Goal: Task Accomplishment & Management: Manage account settings

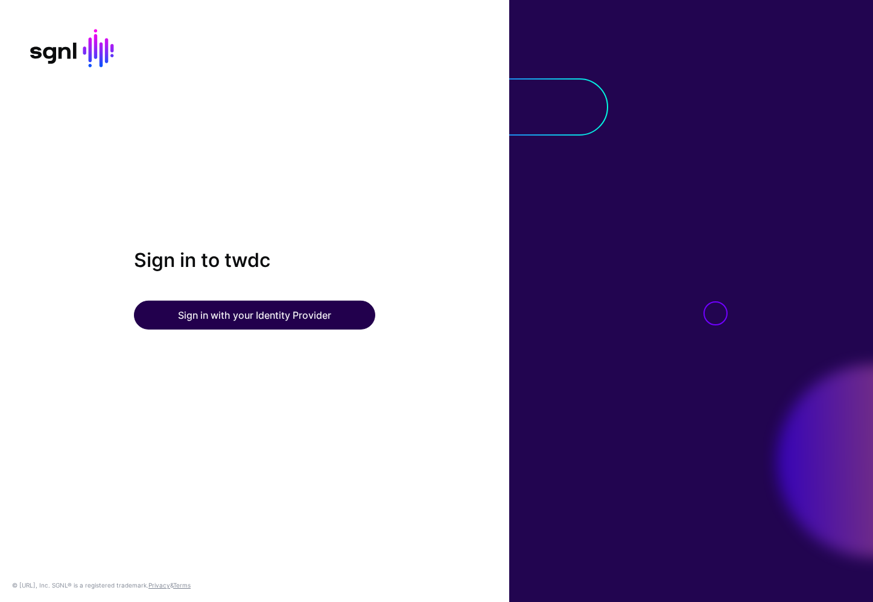
click at [305, 320] on button "Sign in with your Identity Provider" at bounding box center [254, 315] width 241 height 29
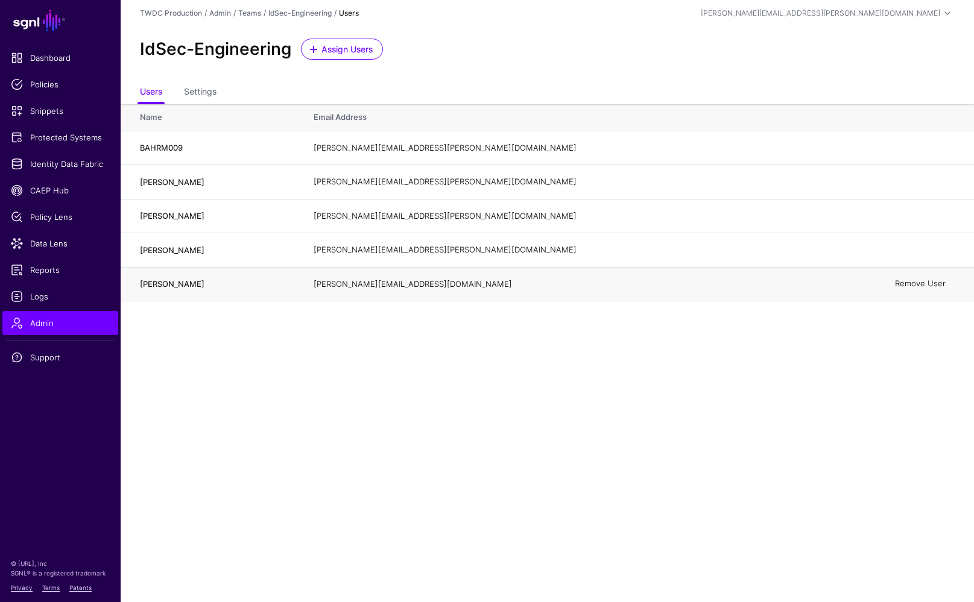
click at [872, 282] on link "Remove User" at bounding box center [920, 284] width 51 height 10
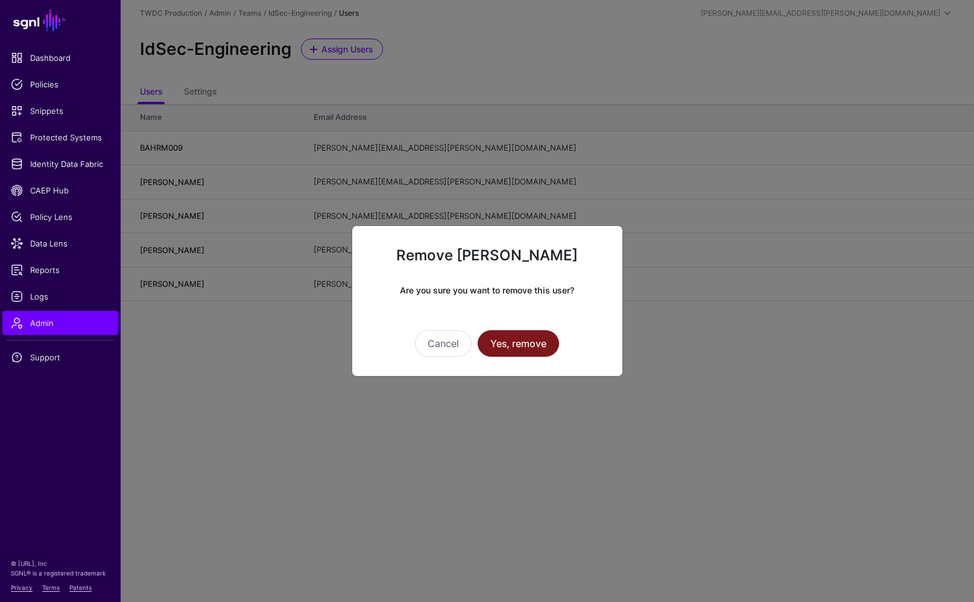
click at [543, 341] on button "Yes, remove" at bounding box center [518, 343] width 81 height 27
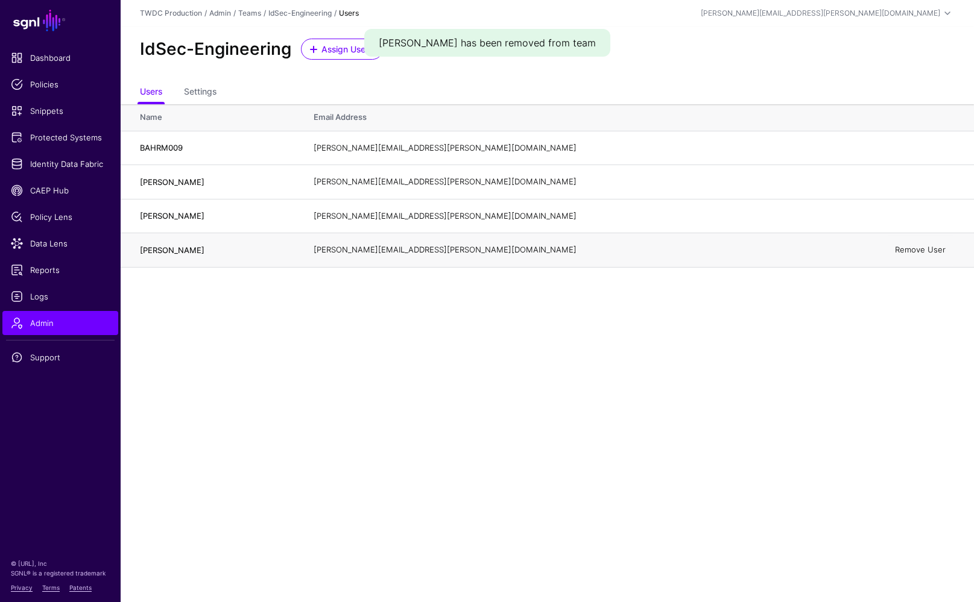
click at [872, 250] on link "Remove User" at bounding box center [920, 250] width 51 height 10
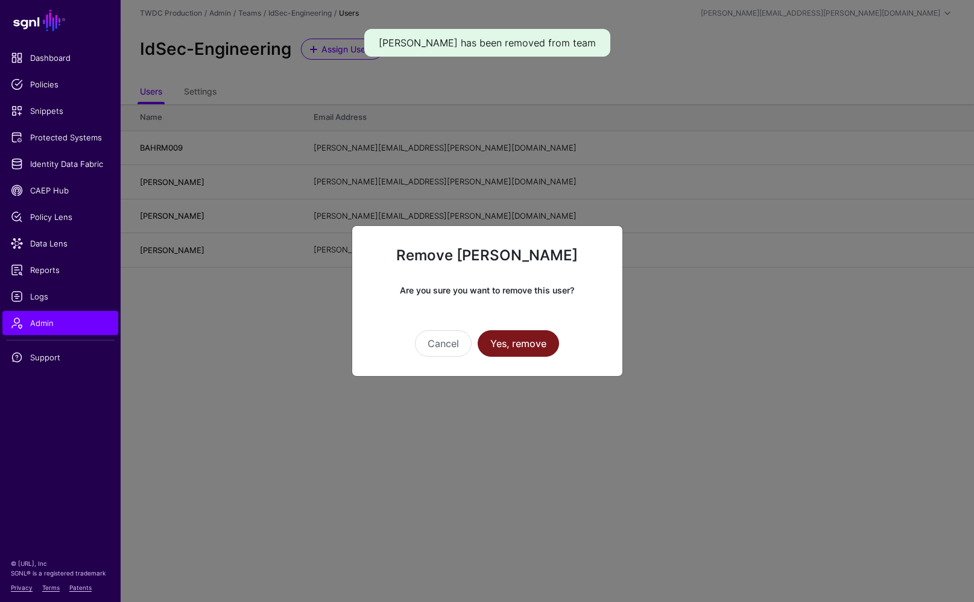
click at [534, 341] on button "Yes, remove" at bounding box center [518, 343] width 81 height 27
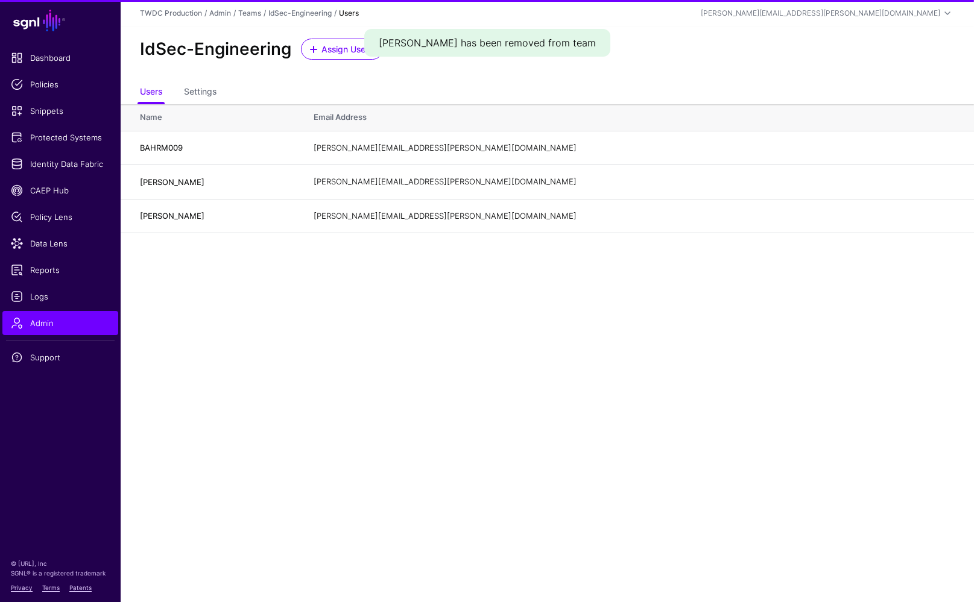
click at [418, 364] on main "SGNL Dashboard Policies Snippets Protected Systems Identity Data Fabric CAEP Hu…" at bounding box center [487, 301] width 974 height 602
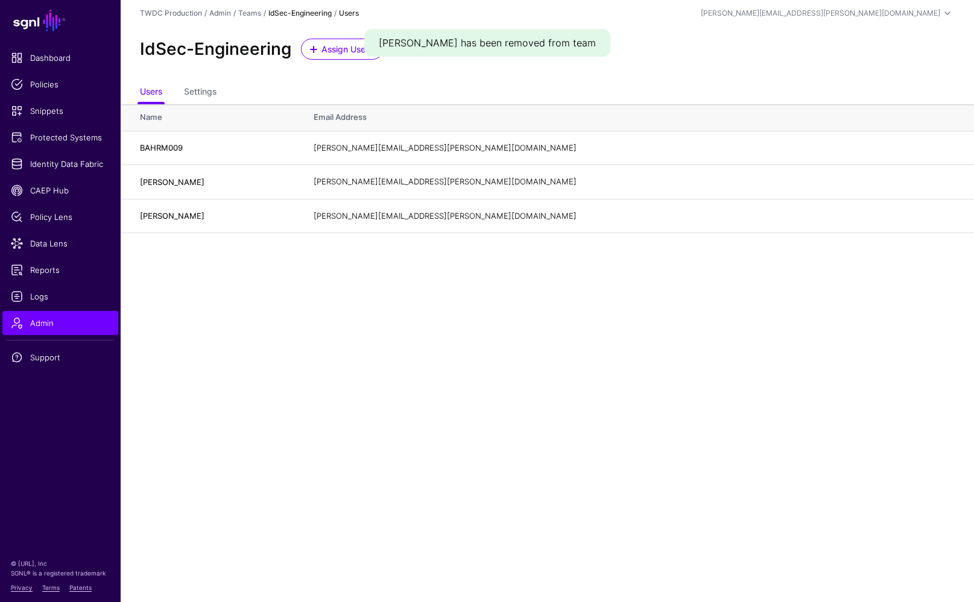
click at [312, 13] on link "IdSec-Engineering" at bounding box center [299, 12] width 63 height 9
click at [230, 318] on main "SGNL Dashboard Policies Snippets Protected Systems Identity Data Fabric CAEP Hu…" at bounding box center [487, 301] width 974 height 602
click at [296, 13] on link "IdSec-Engineering" at bounding box center [299, 12] width 63 height 9
click at [222, 15] on link "Admin" at bounding box center [220, 12] width 22 height 9
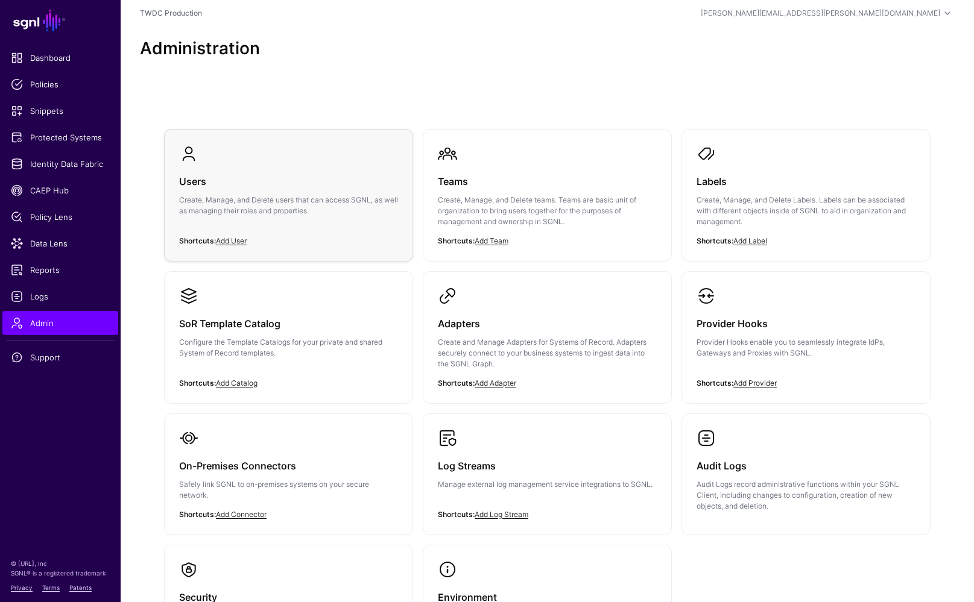
click at [337, 186] on h3 "Users" at bounding box center [288, 181] width 219 height 17
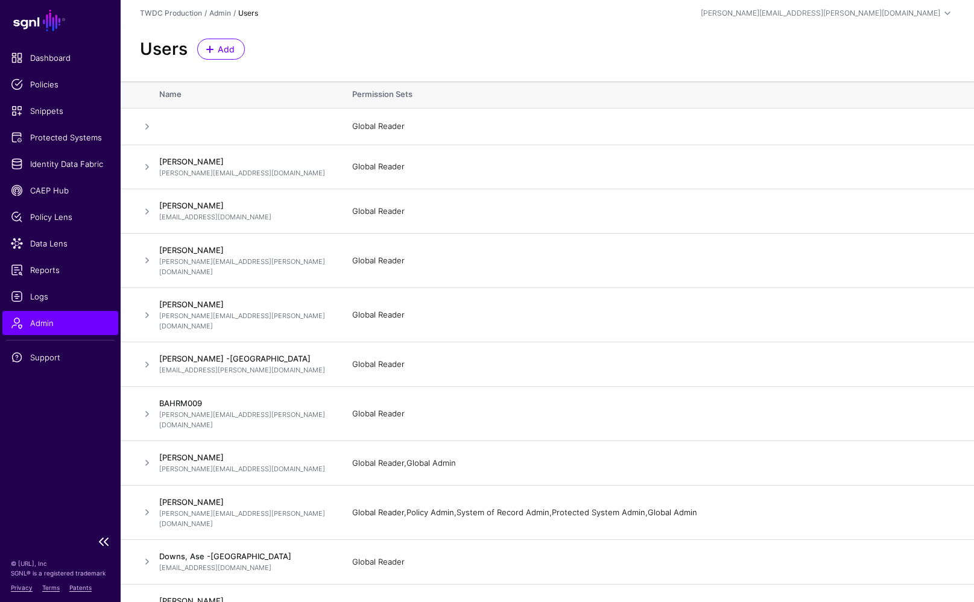
click at [42, 323] on span "Admin" at bounding box center [60, 323] width 99 height 12
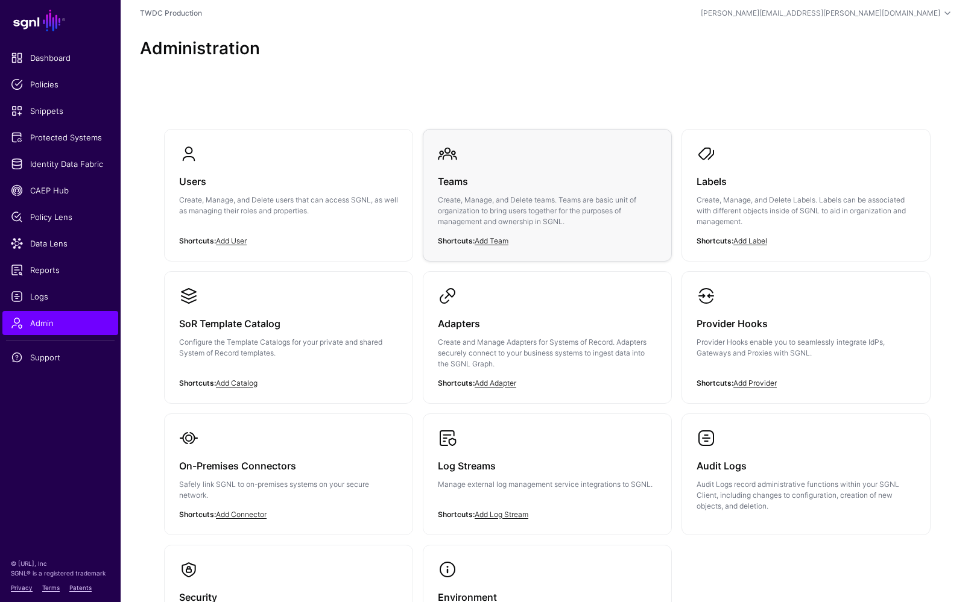
click at [472, 207] on p "Create, Manage, and Delete teams. Teams are basic unit of organization to bring…" at bounding box center [547, 211] width 219 height 33
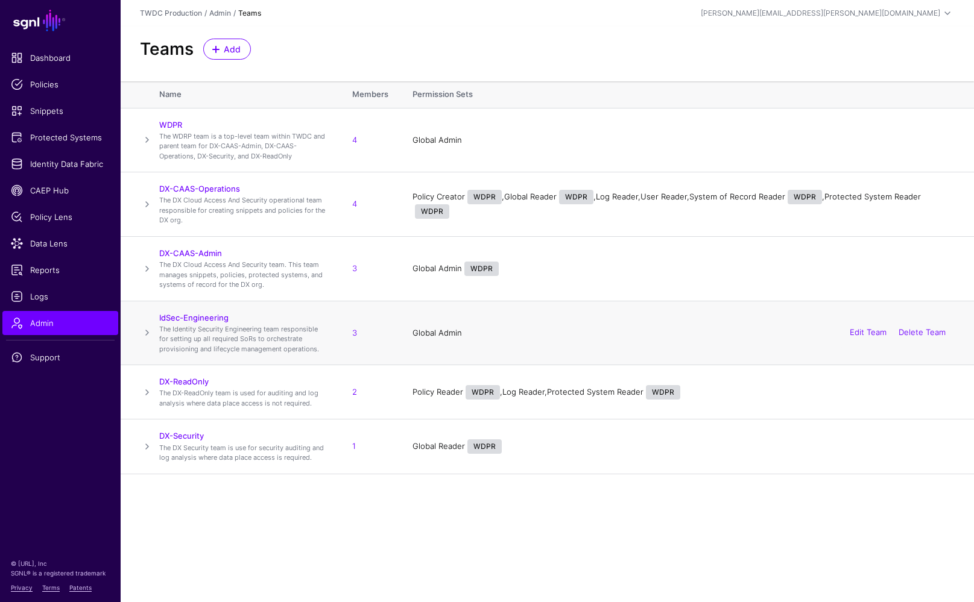
click at [148, 329] on span at bounding box center [147, 333] width 14 height 14
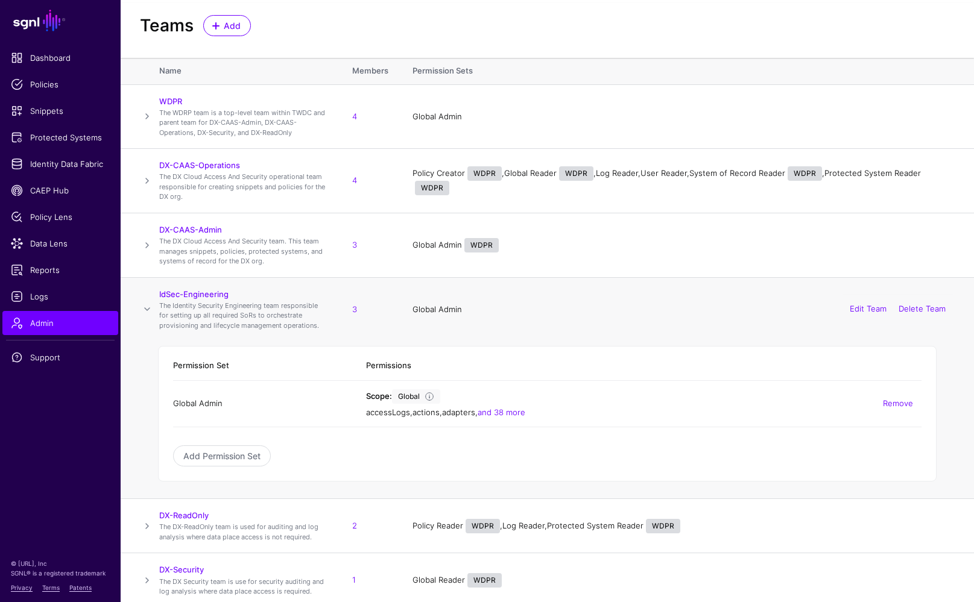
scroll to position [23, 0]
click at [493, 411] on link "and 38 more" at bounding box center [502, 413] width 48 height 10
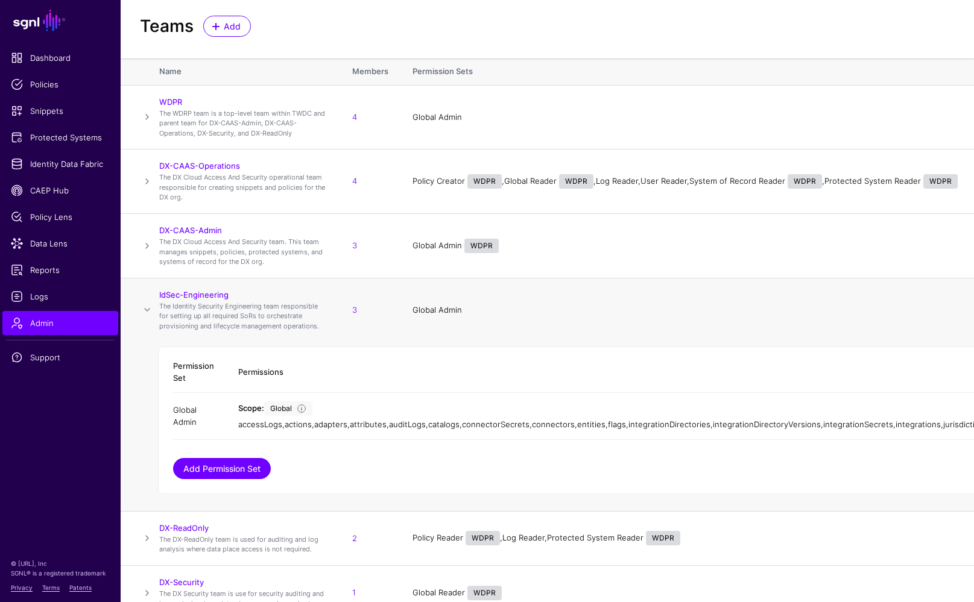
click at [249, 479] on link "Add Permission Set" at bounding box center [222, 468] width 98 height 21
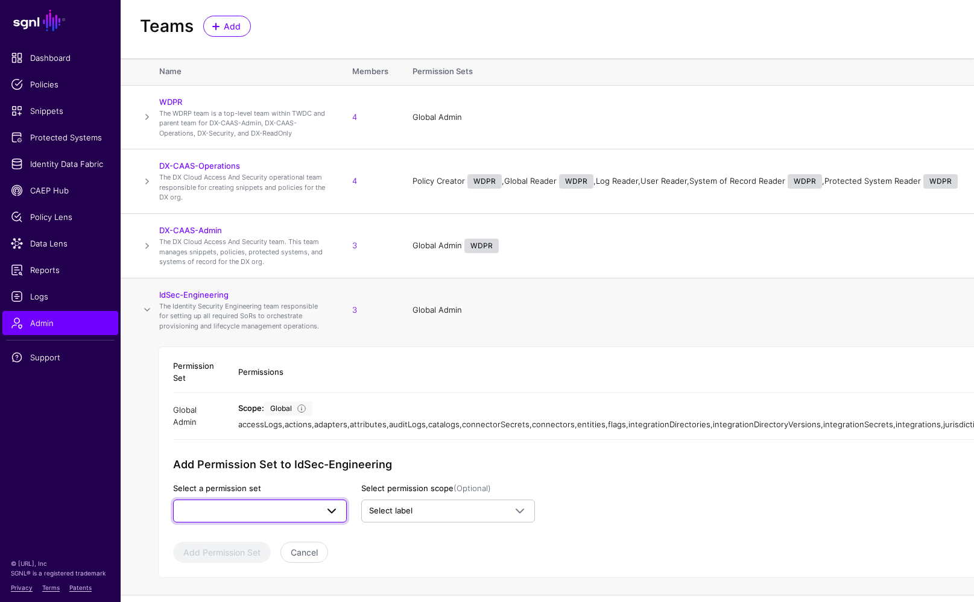
click at [338, 519] on span at bounding box center [331, 511] width 14 height 14
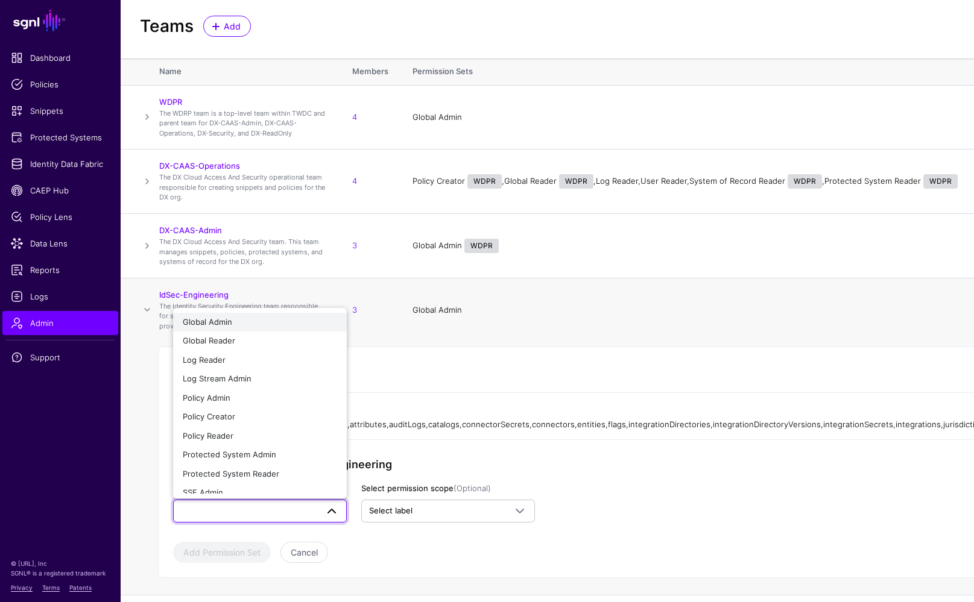
click at [233, 329] on div "Global Admin" at bounding box center [260, 323] width 154 height 12
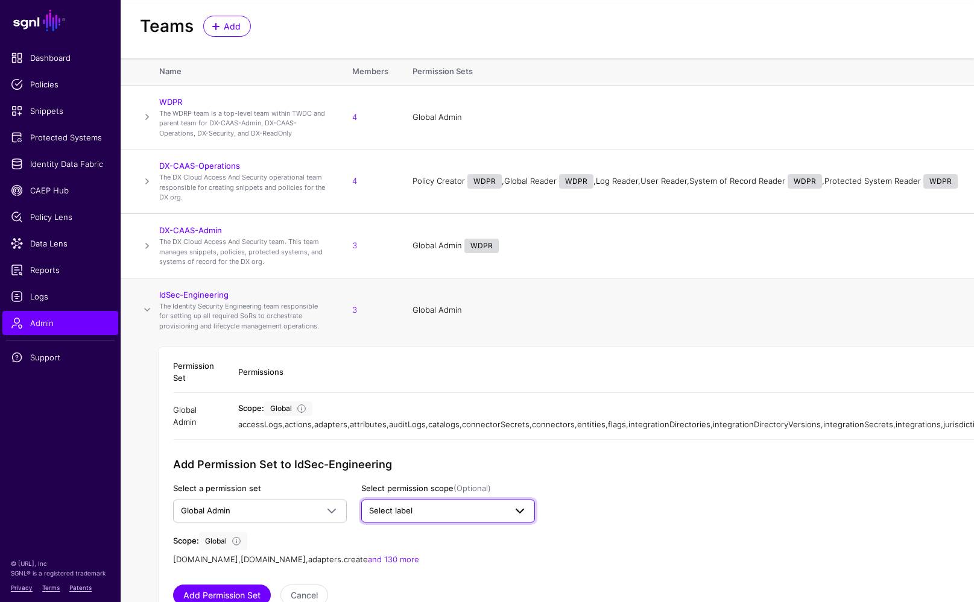
click at [469, 517] on span "Select label" at bounding box center [437, 511] width 136 height 12
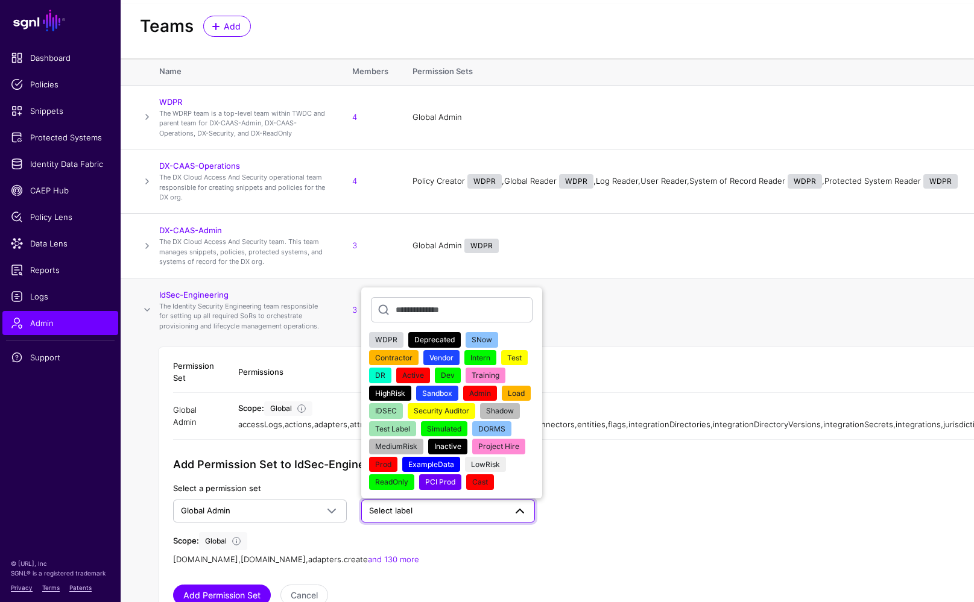
click at [389, 415] on span "IDSEC" at bounding box center [386, 410] width 22 height 9
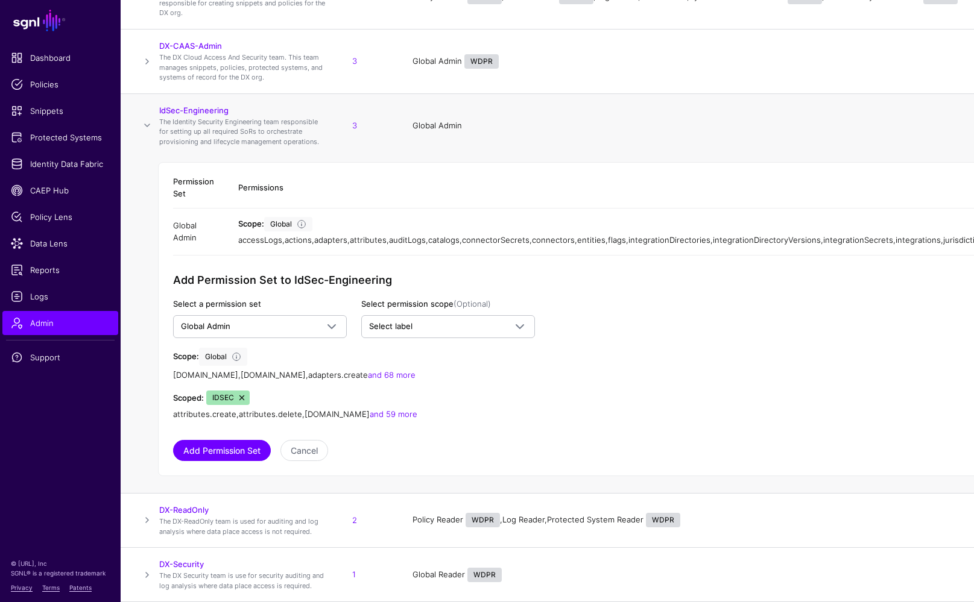
scroll to position [223, 0]
click at [519, 330] on span at bounding box center [520, 327] width 14 height 14
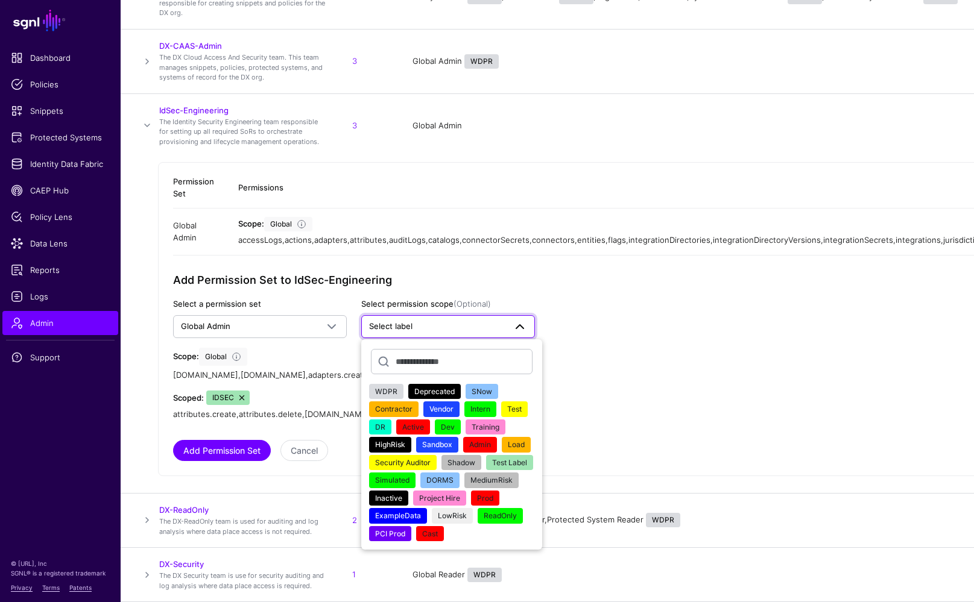
click at [444, 478] on span "DORMS" at bounding box center [439, 480] width 27 height 9
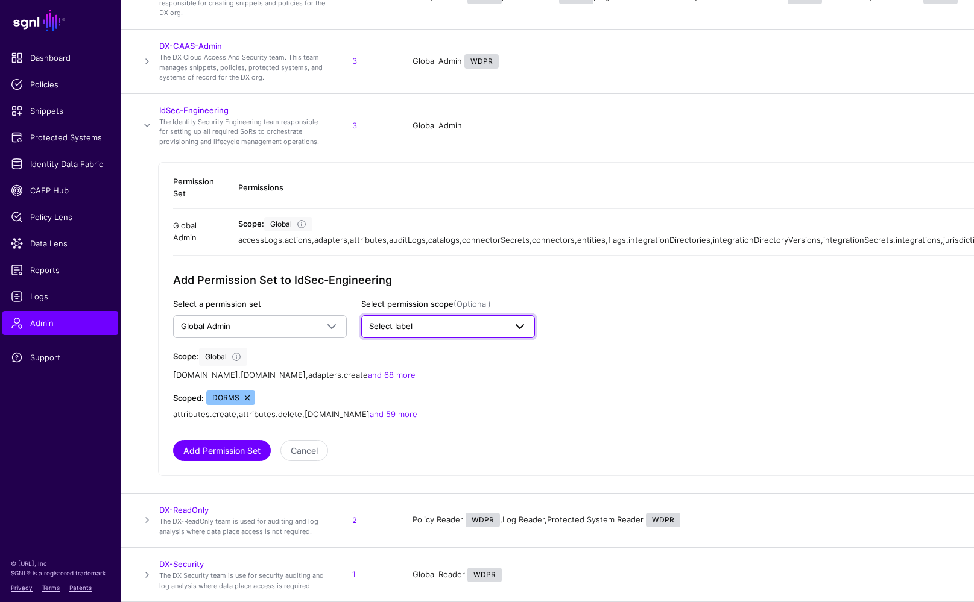
click at [517, 332] on span at bounding box center [520, 327] width 14 height 14
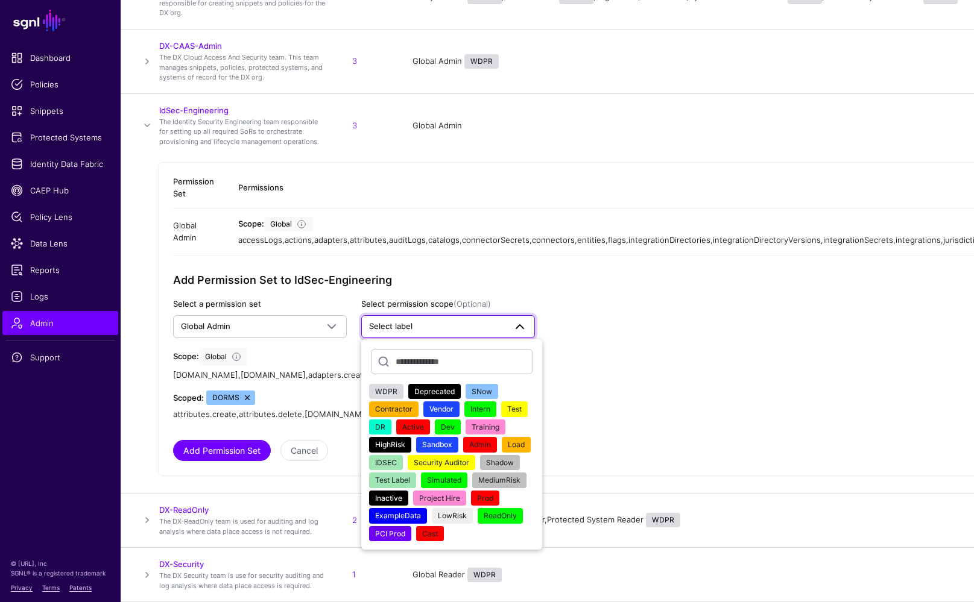
click at [387, 461] on span "IDSEC" at bounding box center [386, 462] width 22 height 9
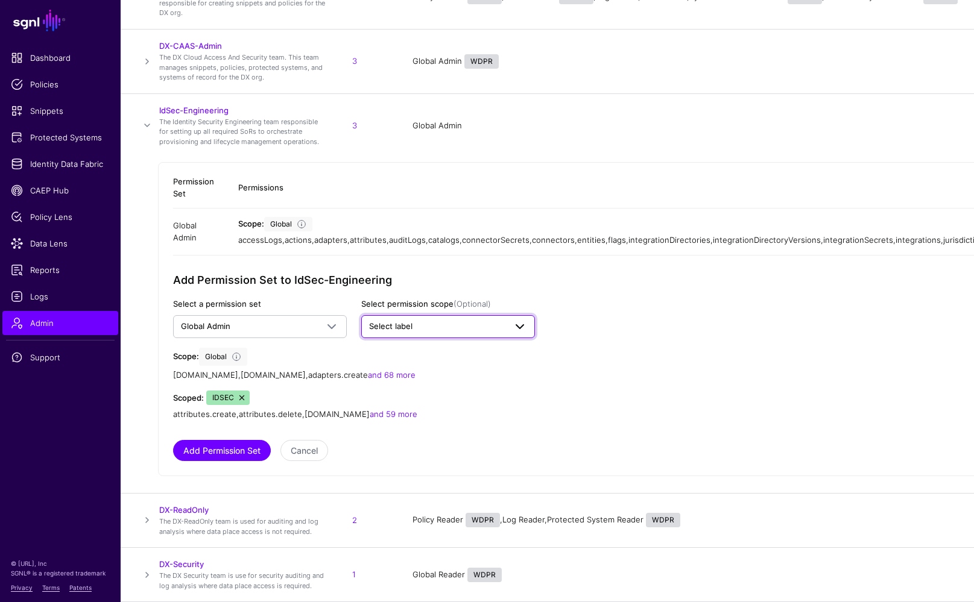
click at [521, 328] on span at bounding box center [520, 327] width 14 height 14
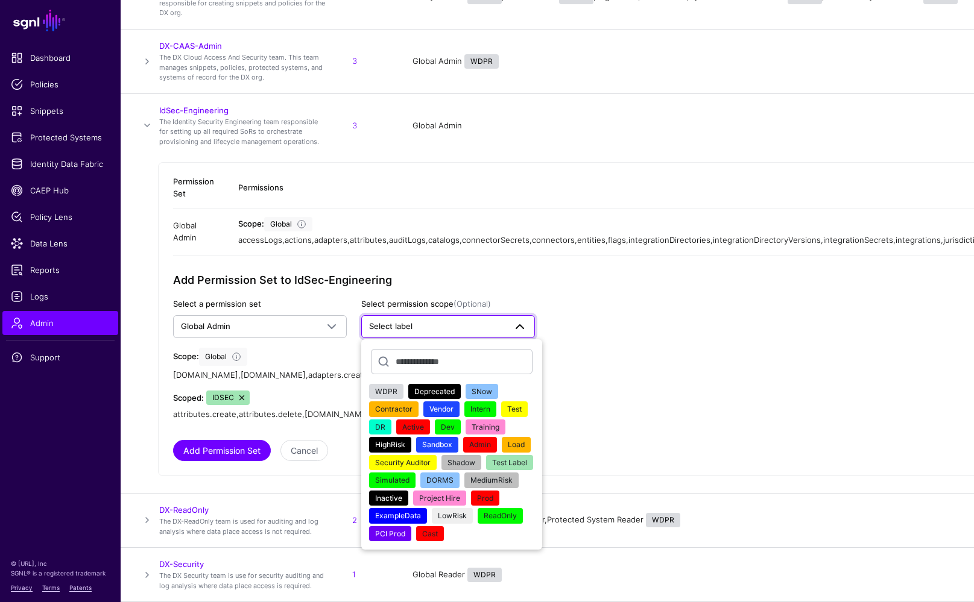
click at [521, 328] on span at bounding box center [520, 327] width 14 height 14
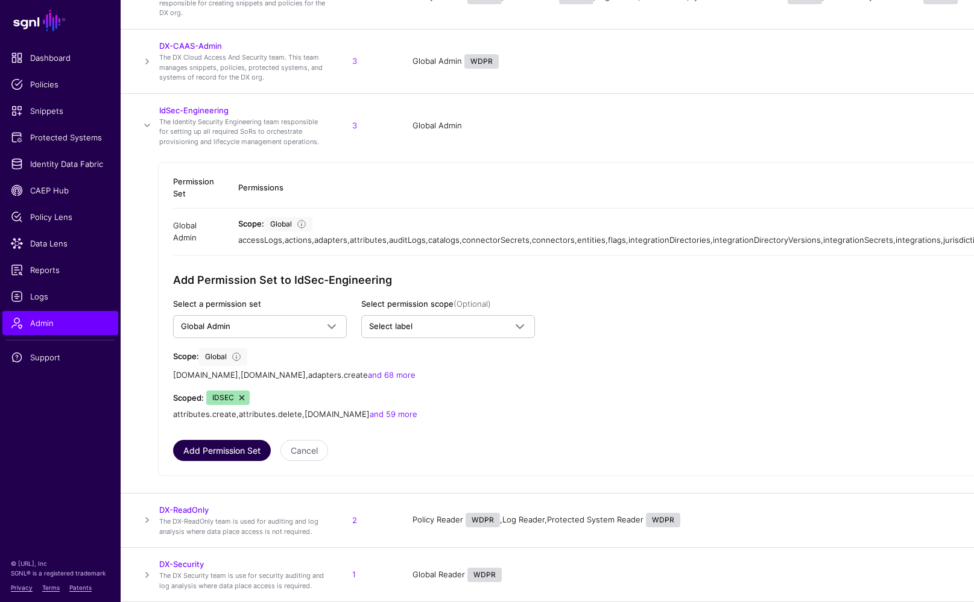
click at [239, 452] on button "Add Permission Set" at bounding box center [222, 450] width 98 height 21
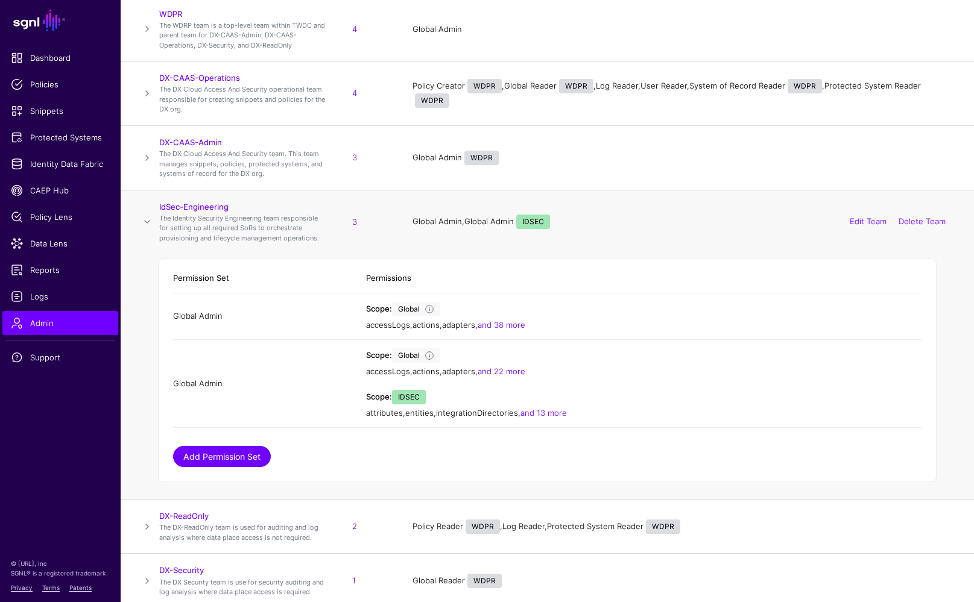
scroll to position [110, 0]
click at [246, 457] on link "Add Permission Set" at bounding box center [222, 457] width 98 height 21
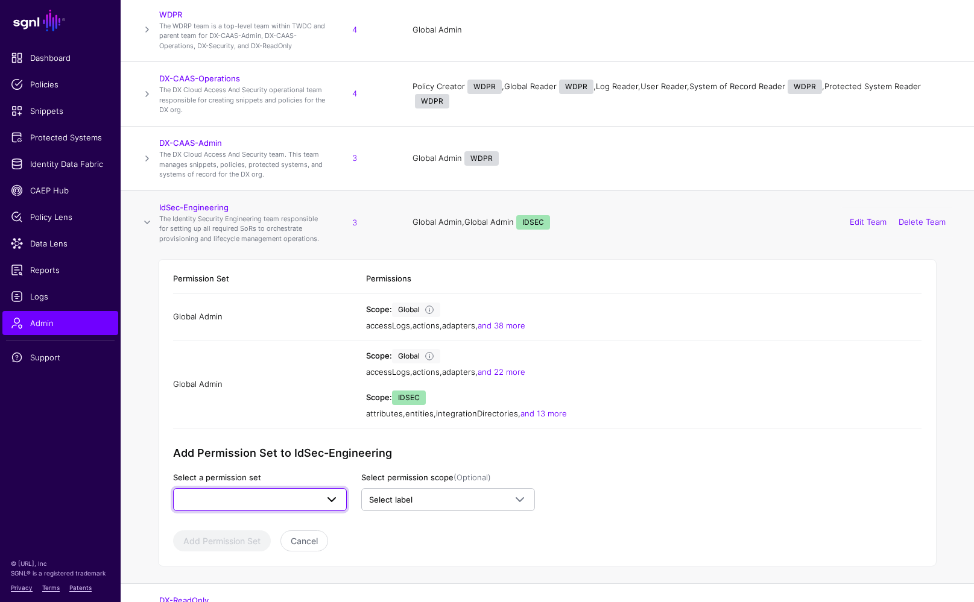
click at [324, 493] on span at bounding box center [328, 500] width 22 height 14
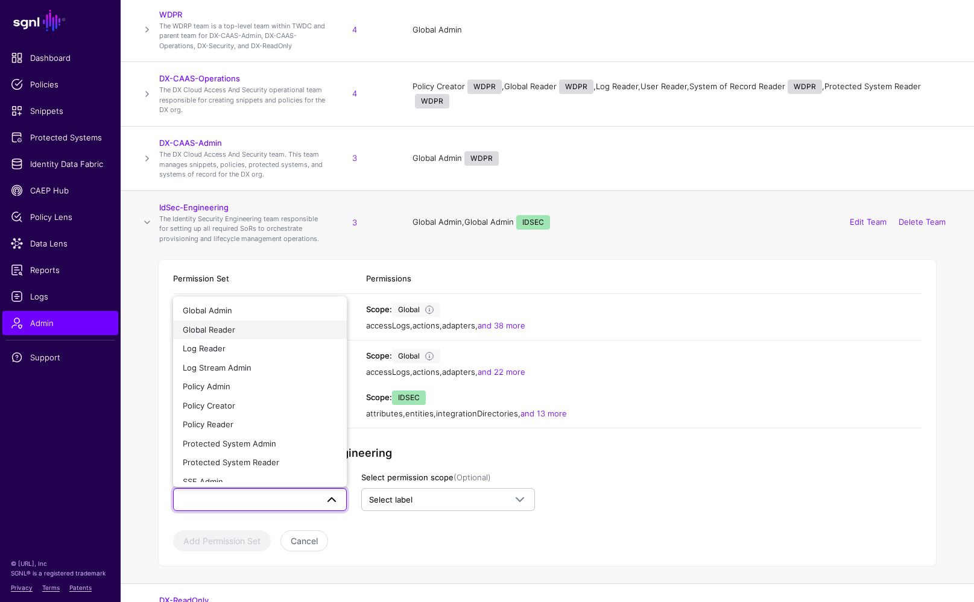
click at [225, 325] on span "Global Reader" at bounding box center [209, 330] width 52 height 10
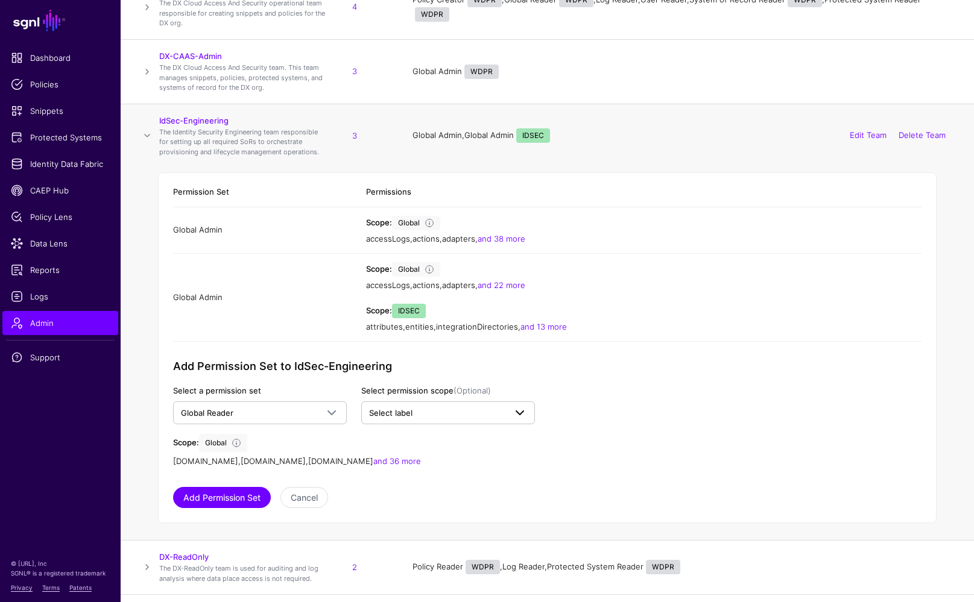
scroll to position [210, 0]
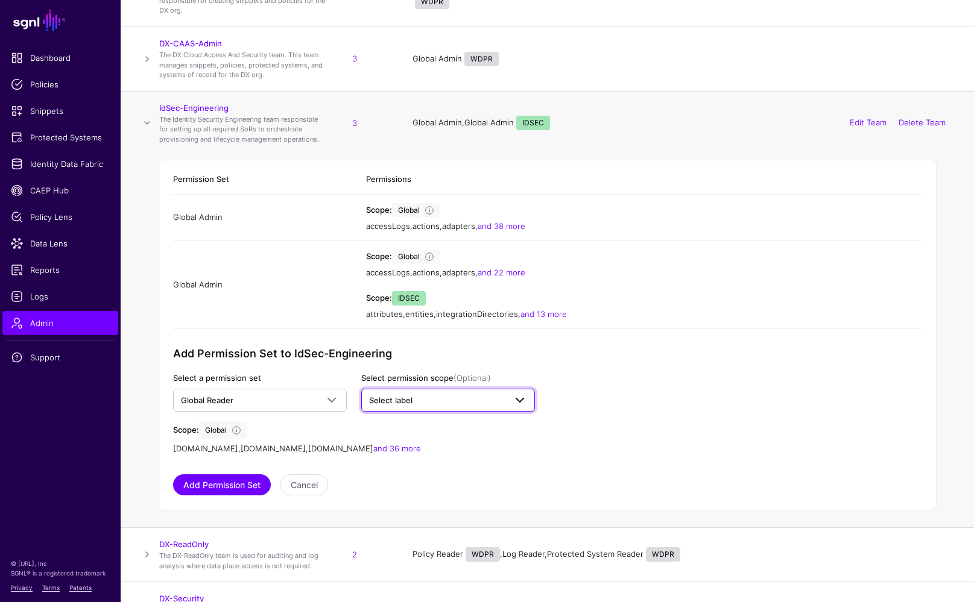
click at [501, 397] on span "Select label" at bounding box center [437, 401] width 136 height 12
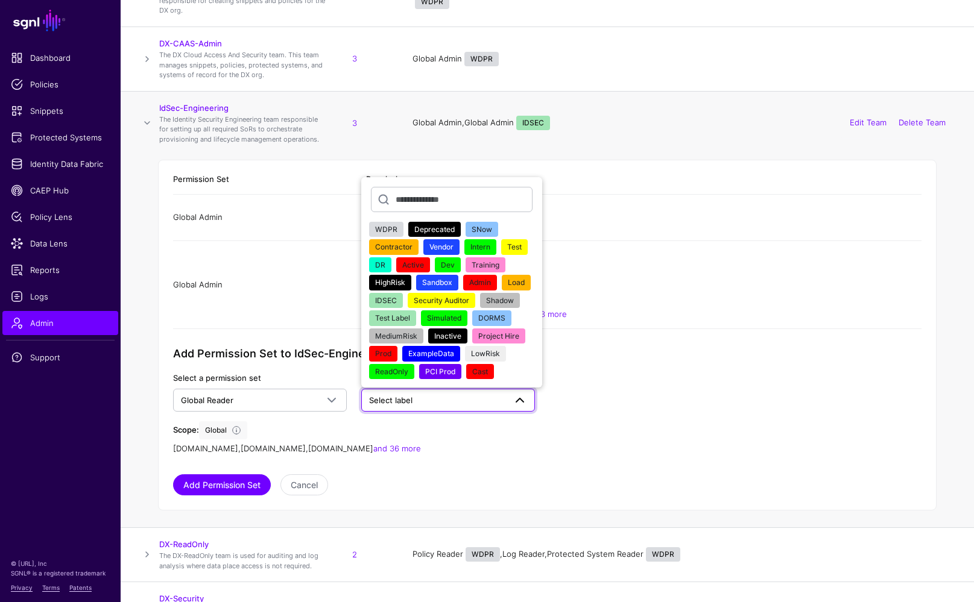
click at [581, 414] on app-admin-shared-permissions "Permission Set Permissions Global Admin Scope: Global accessLogs , actions , ad…" at bounding box center [547, 330] width 748 height 330
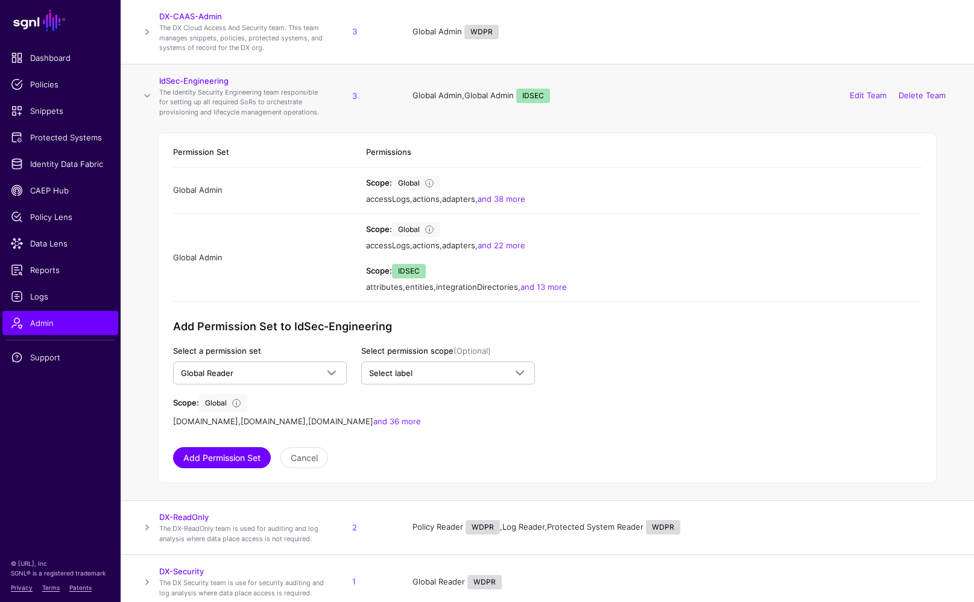
scroll to position [236, 0]
click at [238, 449] on button "Add Permission Set" at bounding box center [222, 458] width 98 height 21
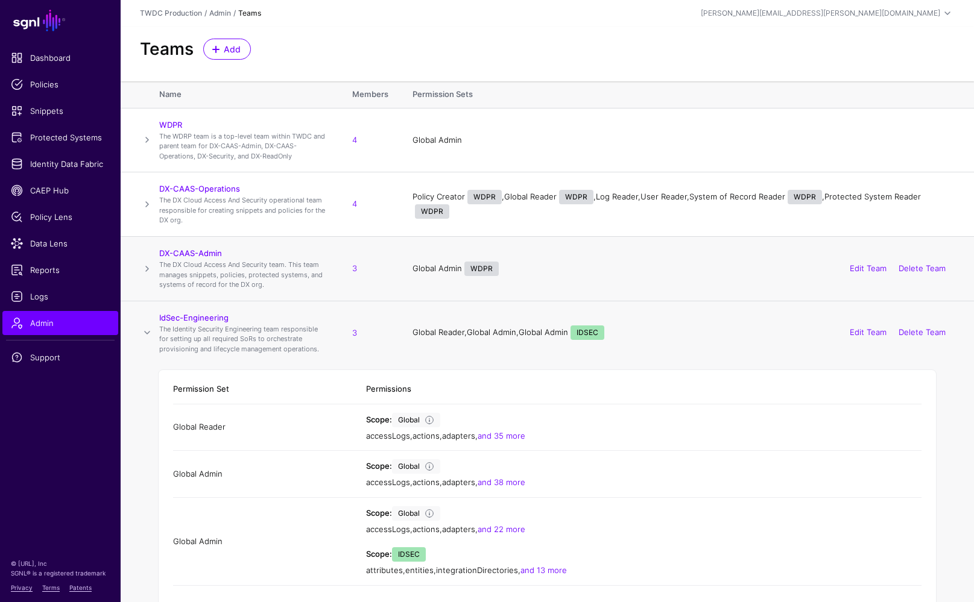
scroll to position [3, 0]
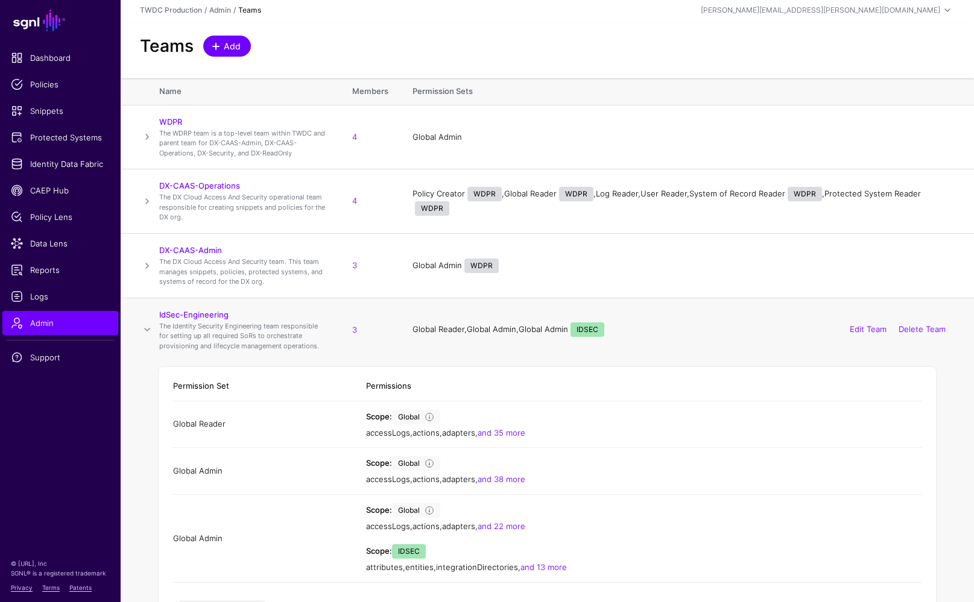
click at [233, 45] on span "Add" at bounding box center [233, 46] width 20 height 13
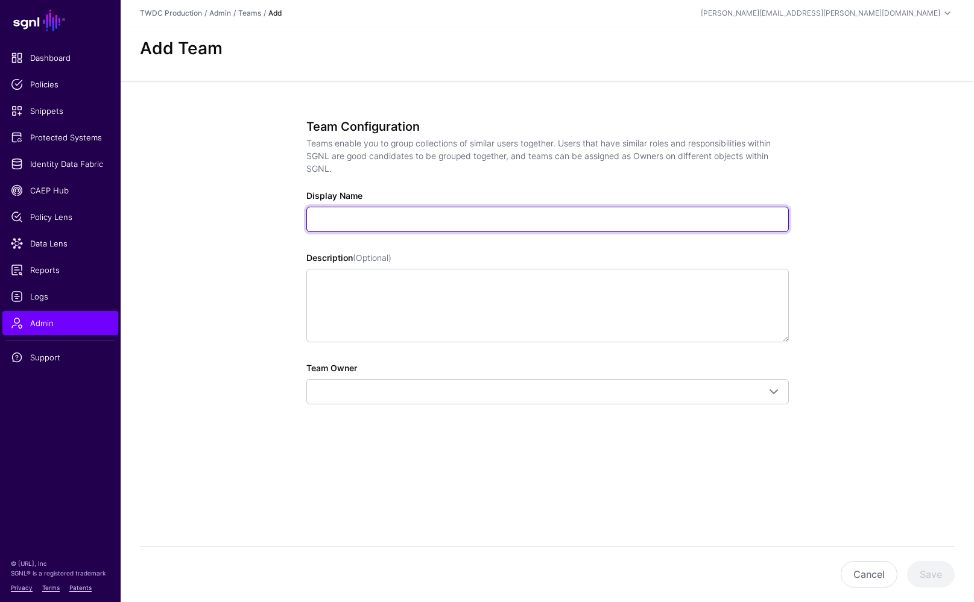
click at [333, 221] on input "Display Name" at bounding box center [547, 219] width 482 height 25
type input "**********"
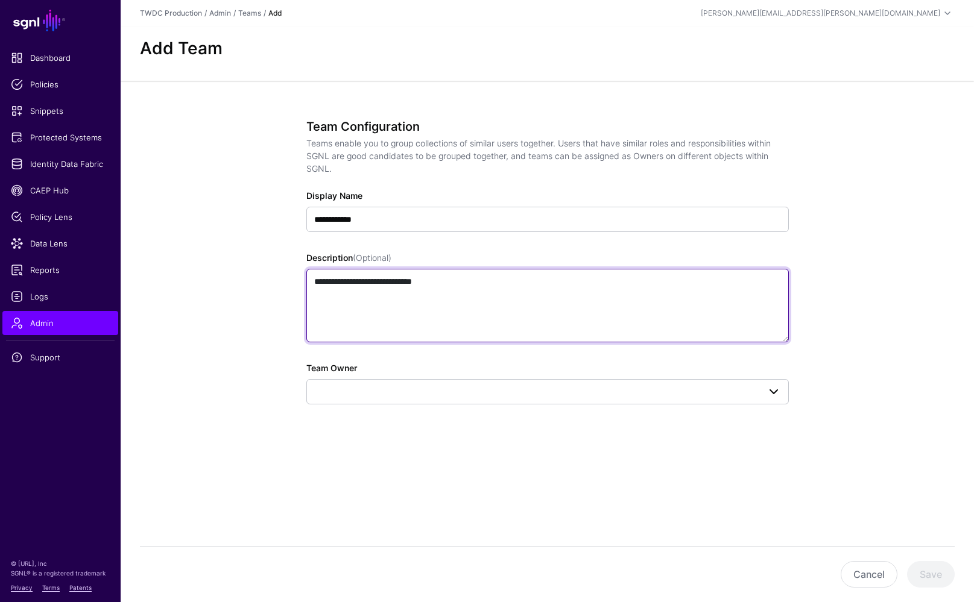
type textarea "**********"
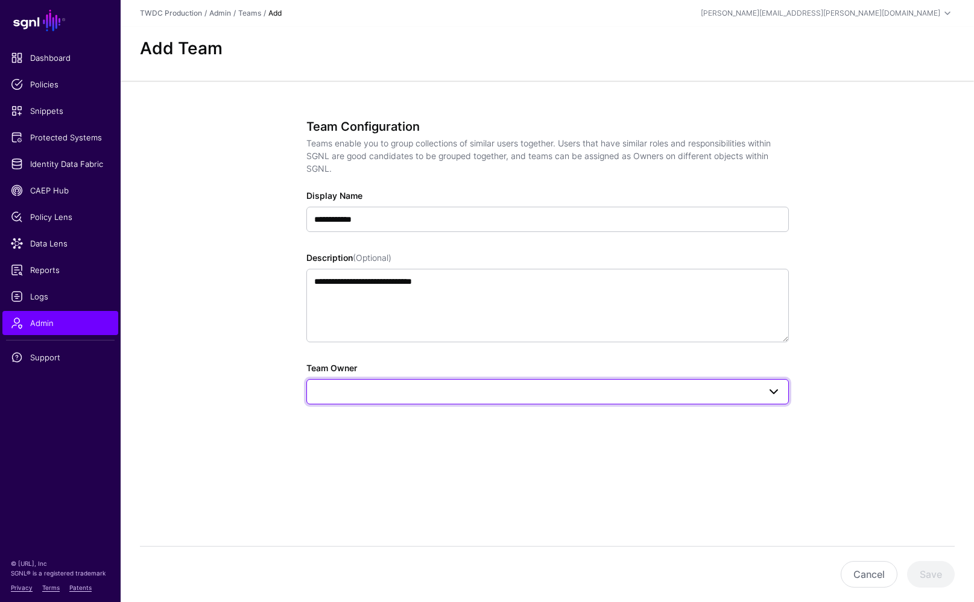
click at [453, 385] on span at bounding box center [547, 392] width 467 height 14
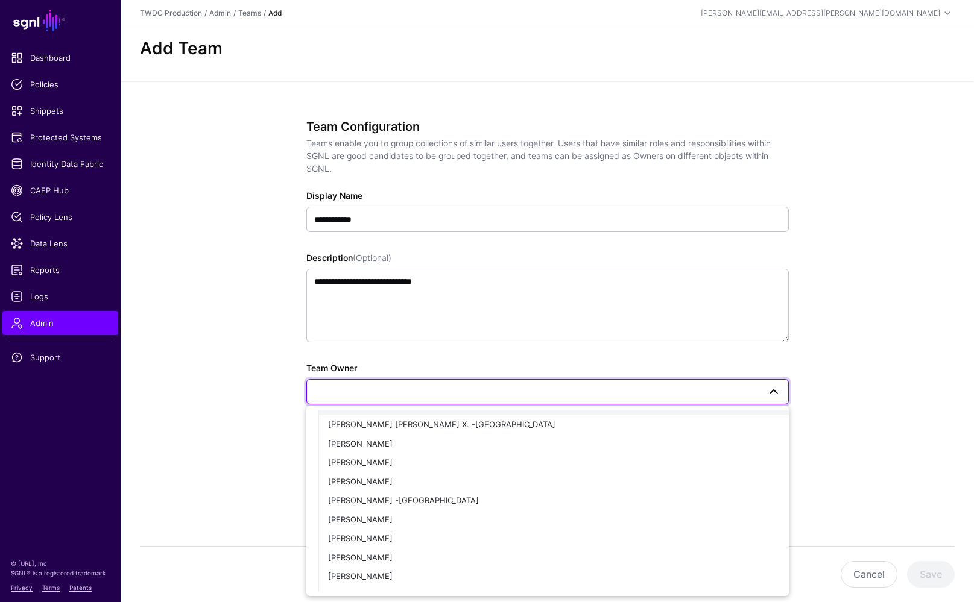
scroll to position [350, 0]
click at [390, 456] on span "[PERSON_NAME]" at bounding box center [360, 461] width 65 height 10
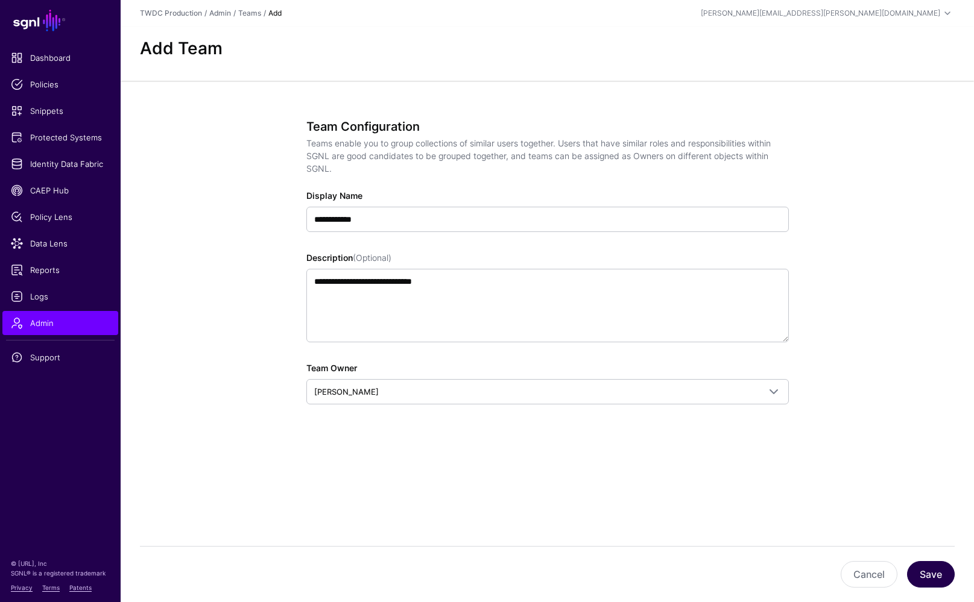
click at [872, 570] on button "Save" at bounding box center [931, 574] width 48 height 27
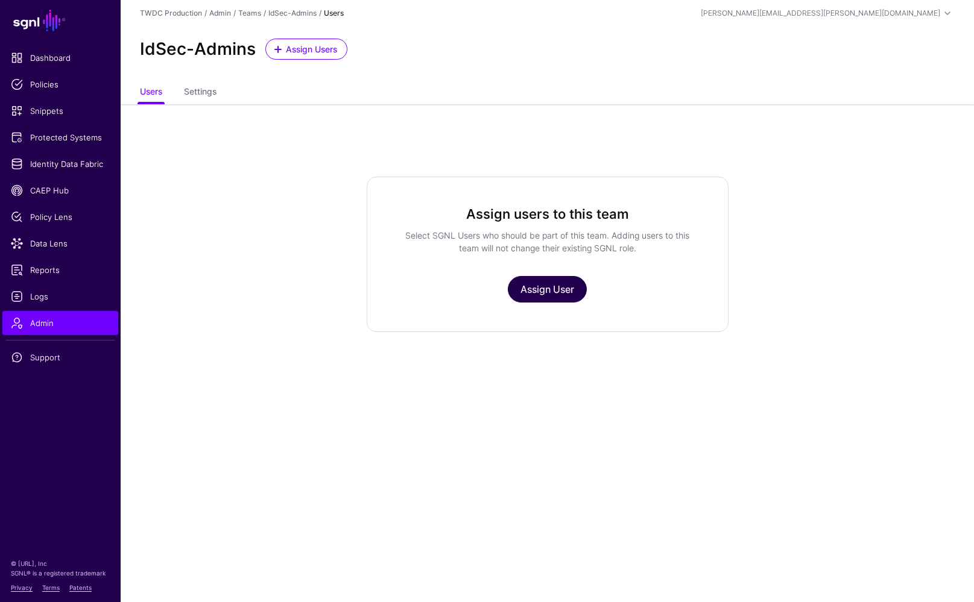
click at [550, 289] on link "Assign User" at bounding box center [547, 289] width 79 height 27
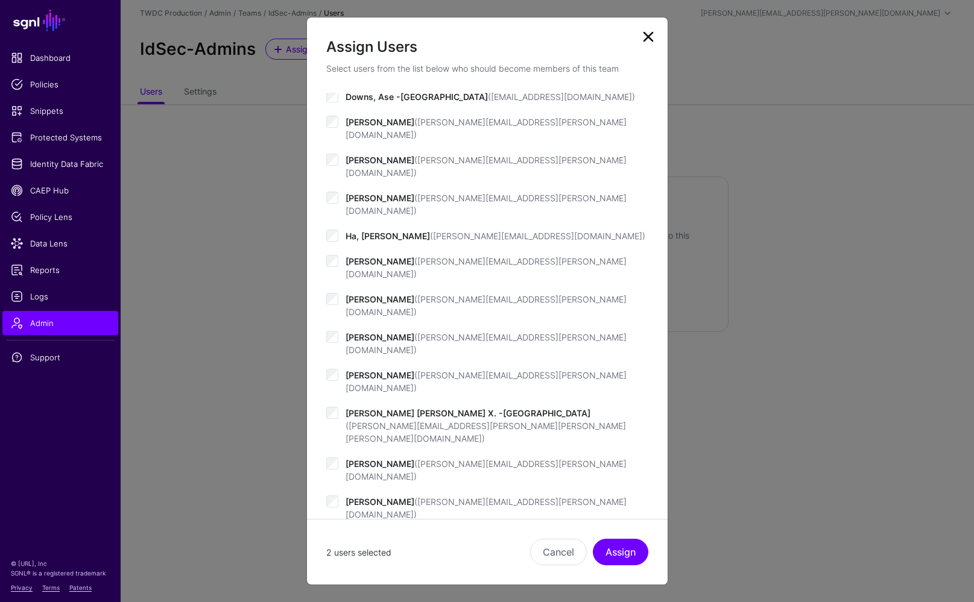
scroll to position [327, 0]
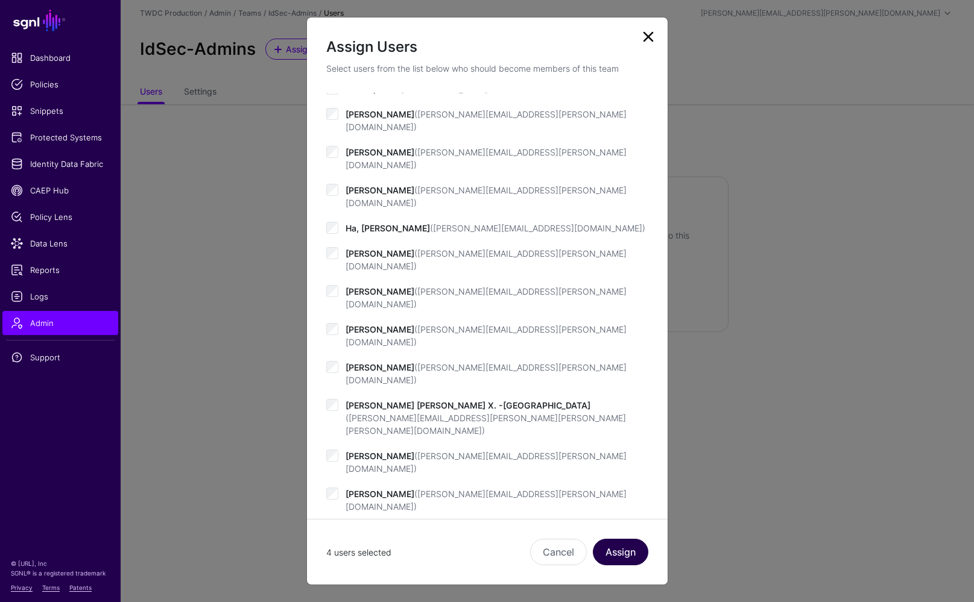
click at [618, 551] on button "Assign" at bounding box center [620, 552] width 55 height 27
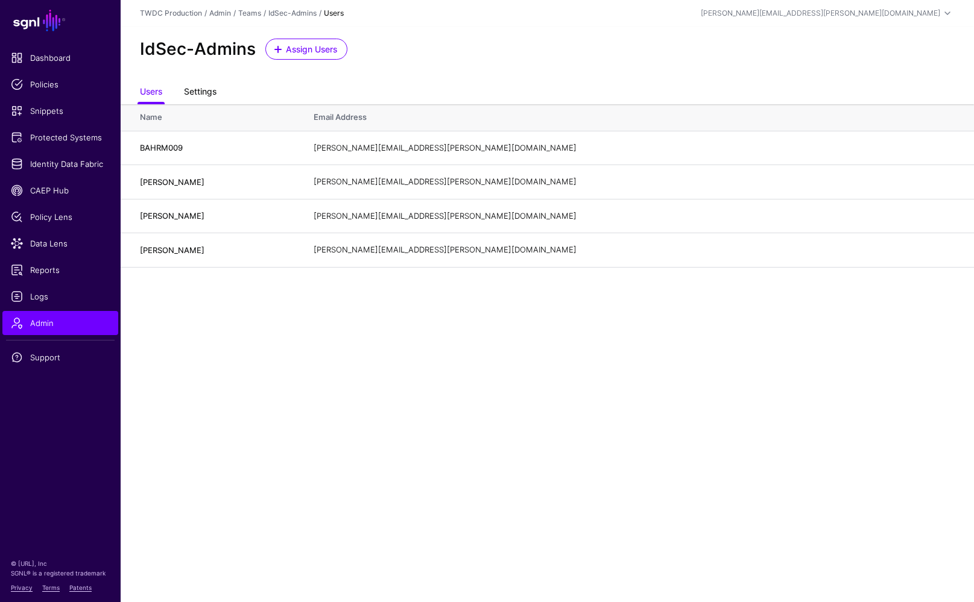
click at [203, 96] on link "Settings" at bounding box center [200, 92] width 33 height 23
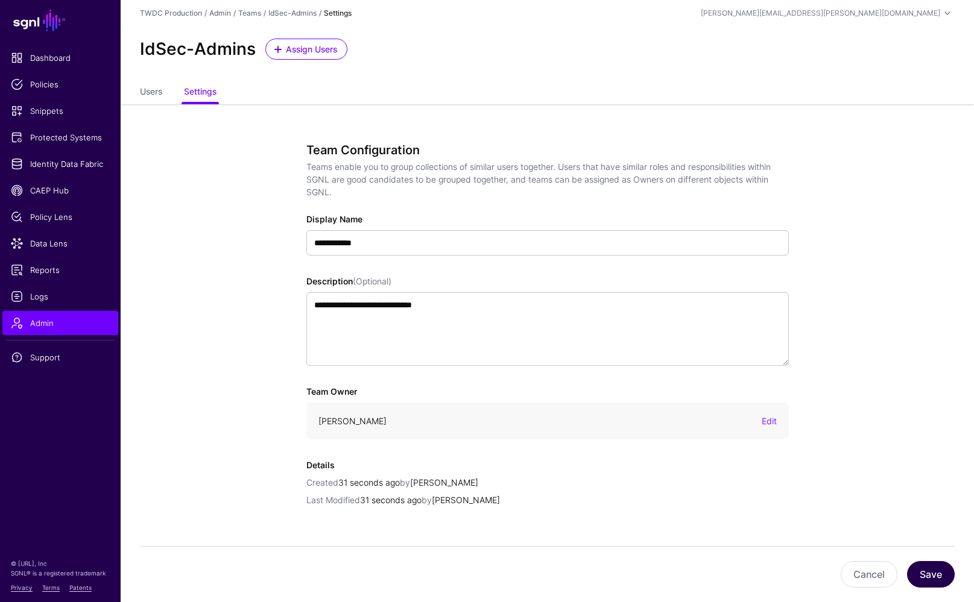
click at [872, 570] on button "Save" at bounding box center [931, 574] width 48 height 27
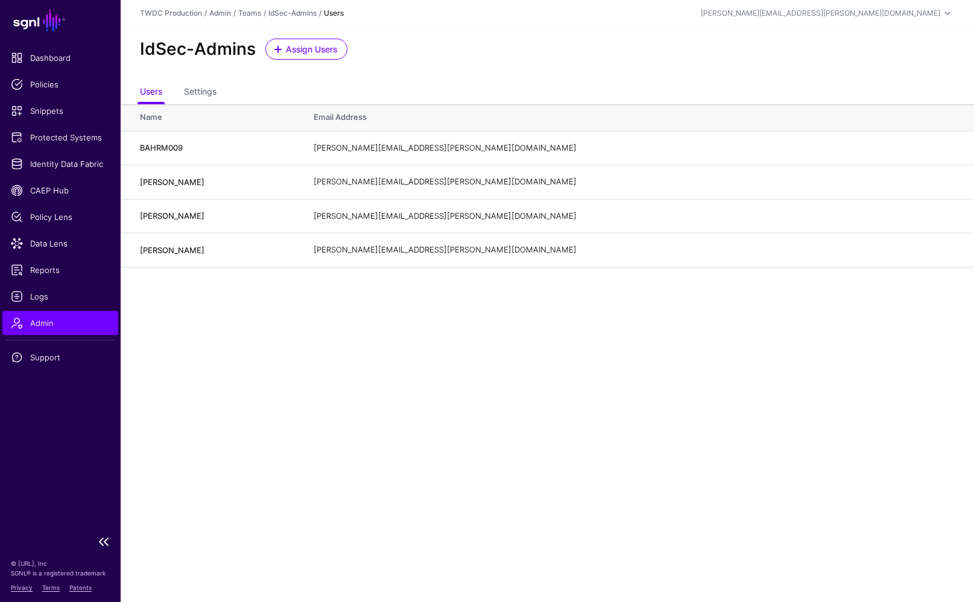
click at [36, 321] on span "Admin" at bounding box center [60, 323] width 99 height 12
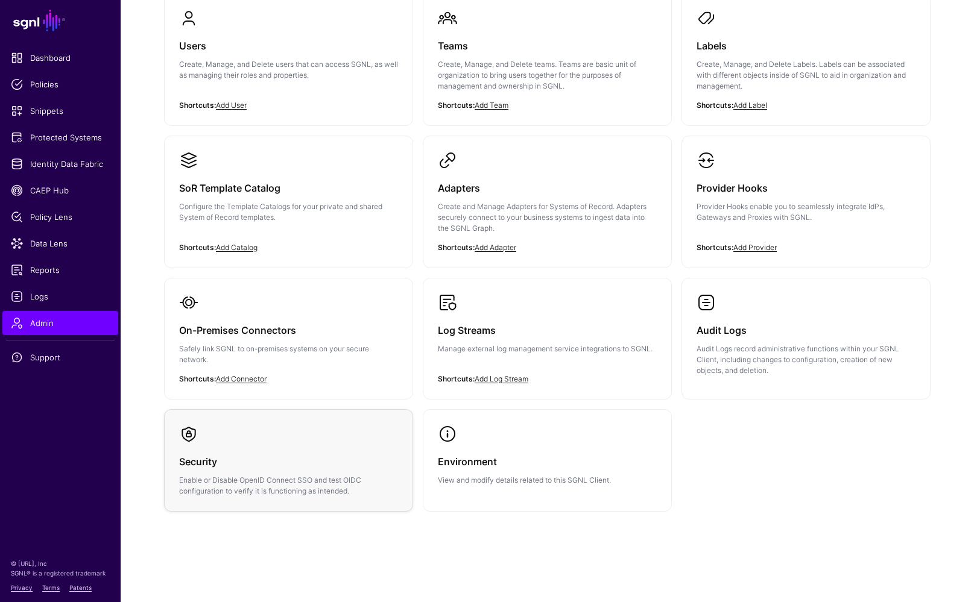
scroll to position [135, 0]
click at [323, 473] on div "Security Enable or Disable OpenID Connect SSO and test OIDC configuration to ve…" at bounding box center [288, 470] width 219 height 53
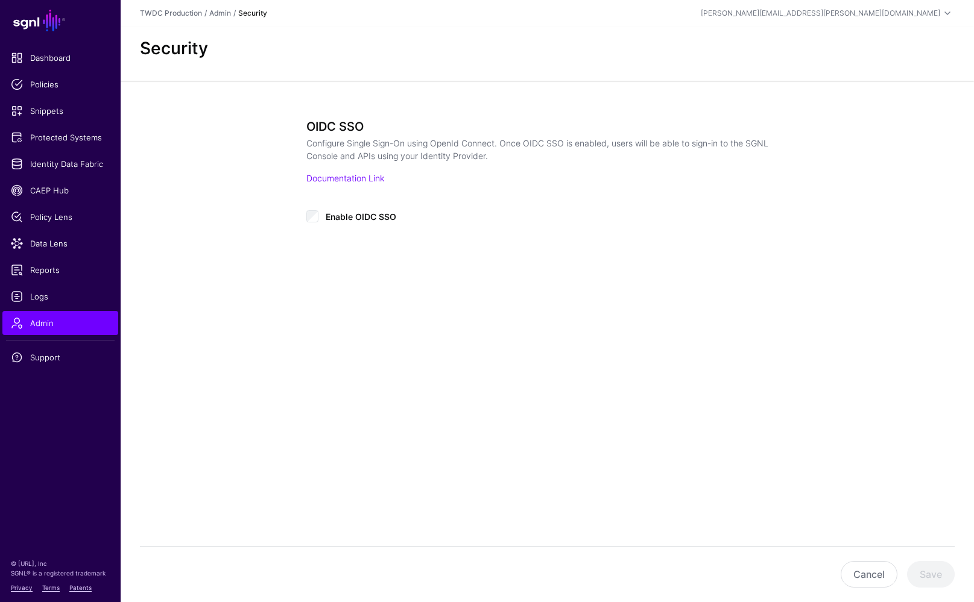
type input "**********"
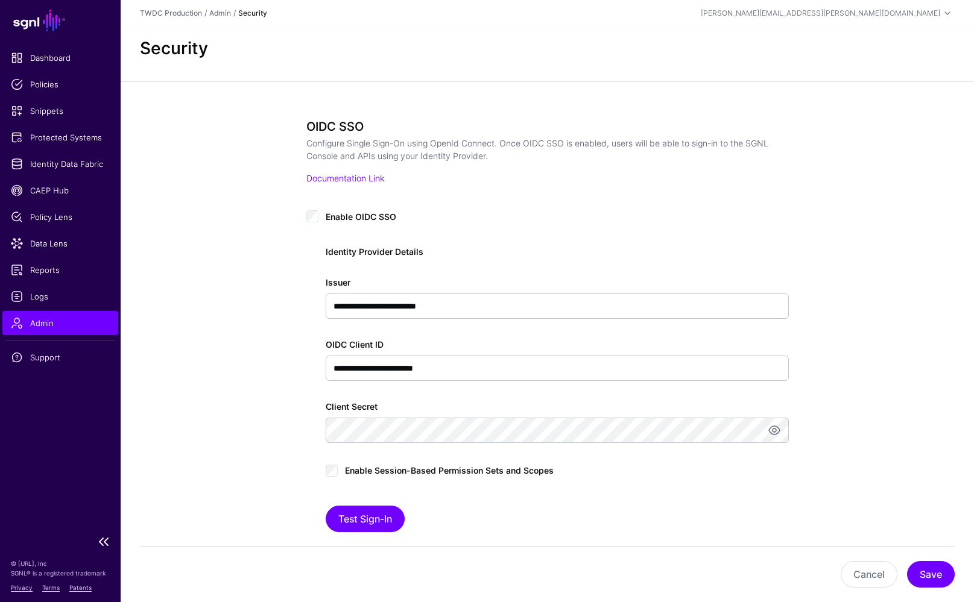
click at [40, 320] on span "Admin" at bounding box center [60, 323] width 99 height 12
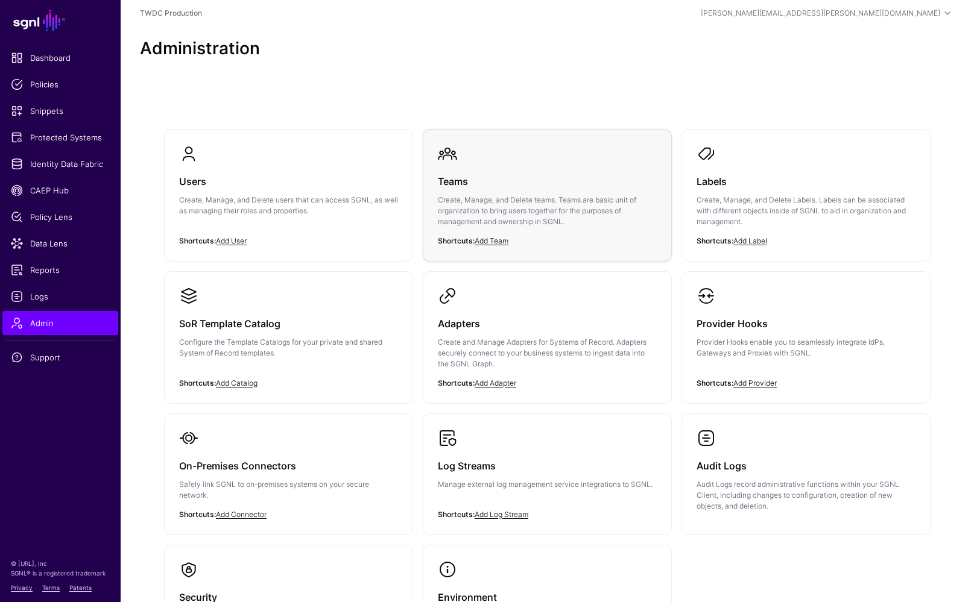
click at [452, 213] on p "Create, Manage, and Delete teams. Teams are basic unit of organization to bring…" at bounding box center [547, 211] width 219 height 33
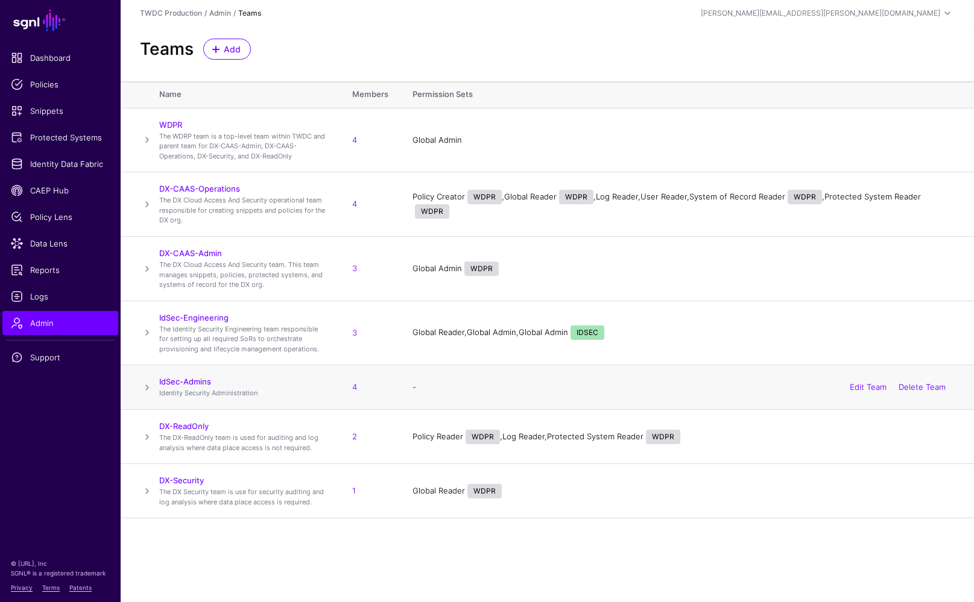
click at [150, 383] on span at bounding box center [147, 388] width 14 height 14
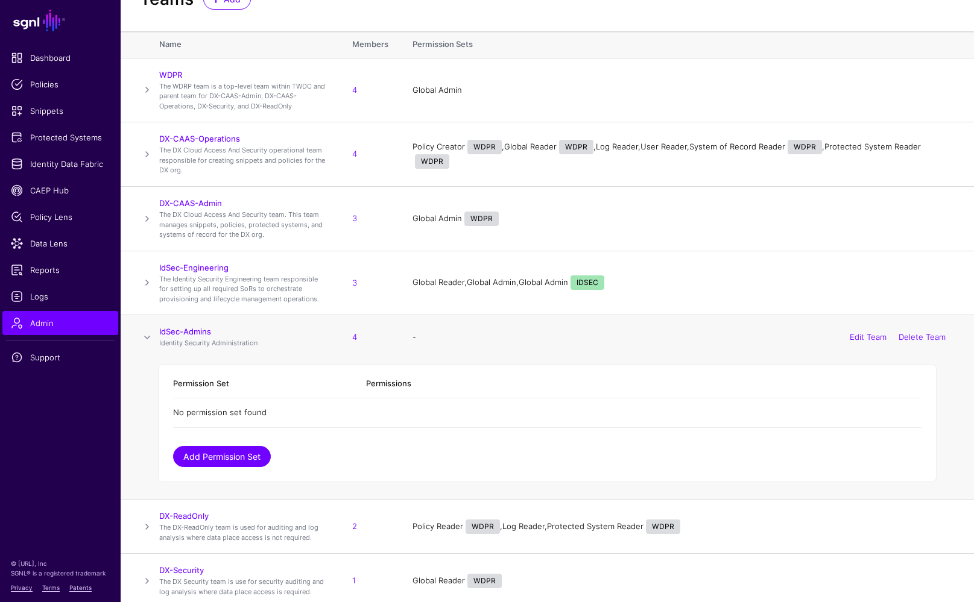
scroll to position [49, 0]
click at [245, 451] on link "Add Permission Set" at bounding box center [222, 457] width 98 height 21
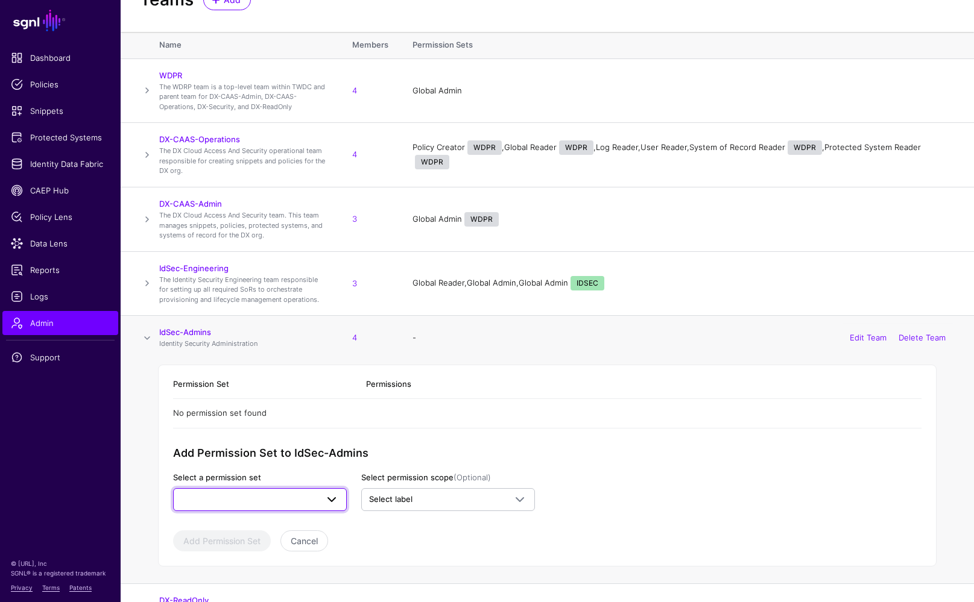
click at [327, 493] on span at bounding box center [331, 500] width 14 height 14
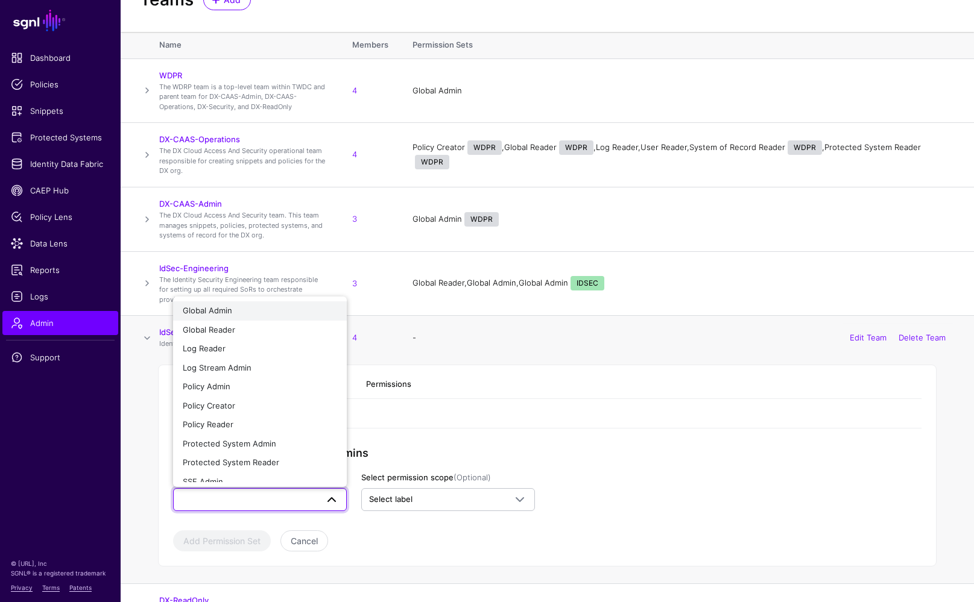
click at [223, 306] on span "Global Admin" at bounding box center [207, 311] width 49 height 10
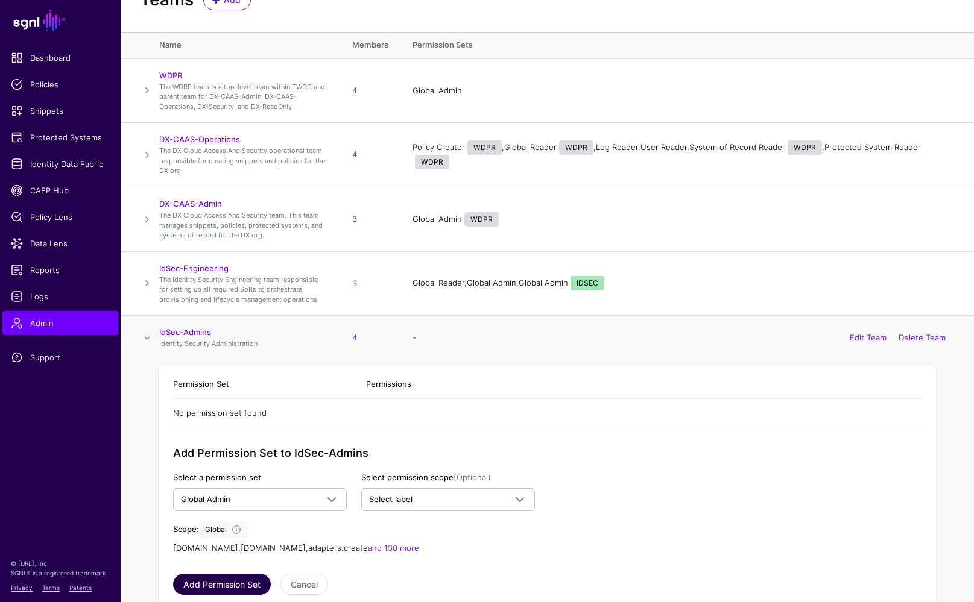
click at [240, 576] on button "Add Permission Set" at bounding box center [222, 584] width 98 height 21
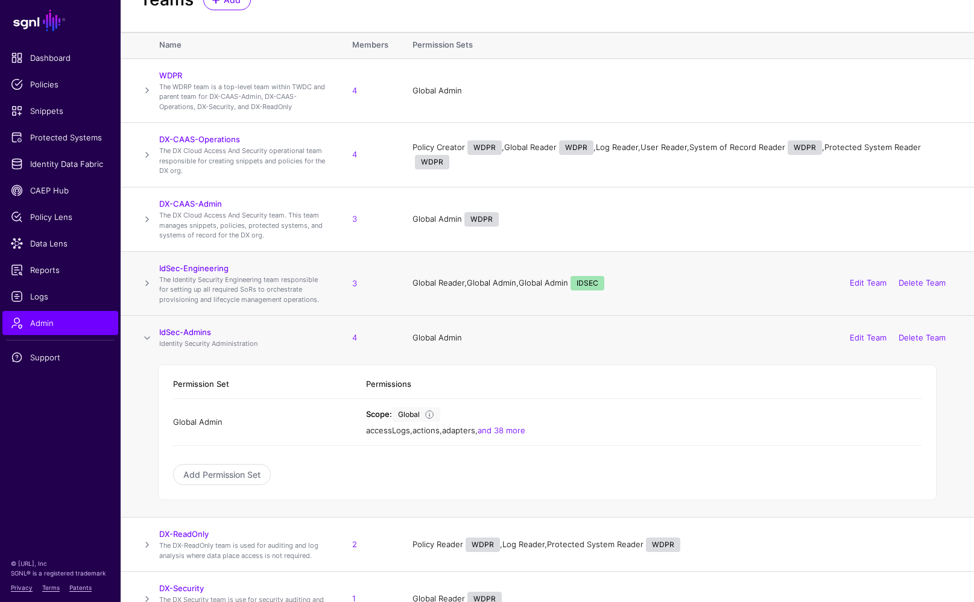
click at [147, 279] on span at bounding box center [147, 283] width 14 height 14
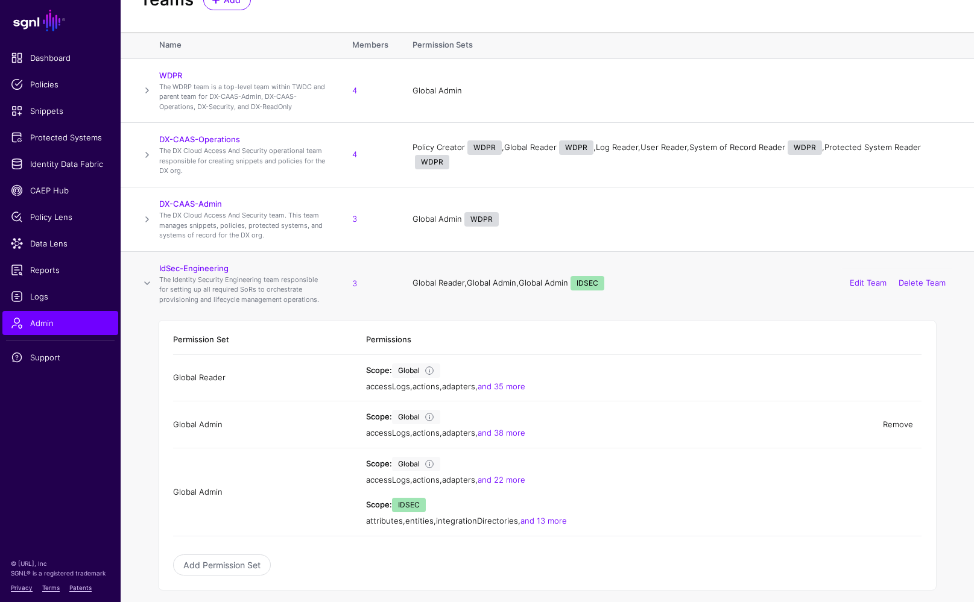
click at [872, 420] on link "Remove" at bounding box center [898, 425] width 30 height 10
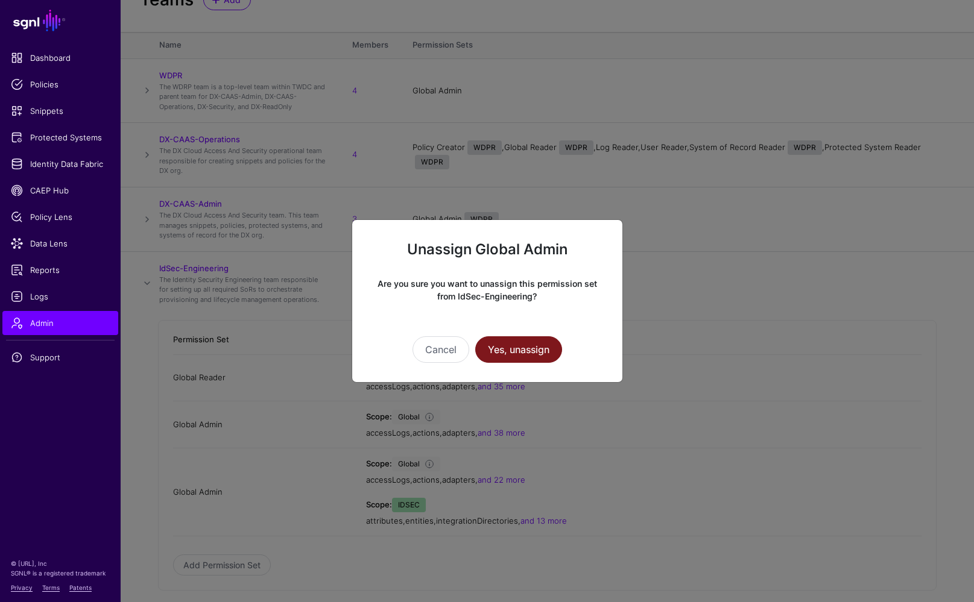
click at [543, 353] on button "Yes, unassign" at bounding box center [518, 349] width 87 height 27
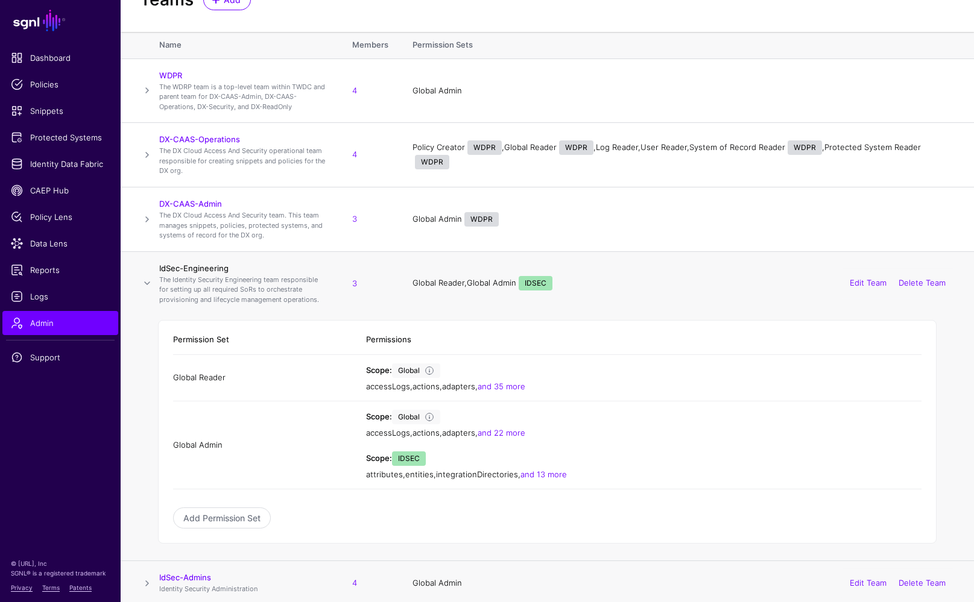
click at [210, 265] on link "IdSec-Engineering" at bounding box center [193, 269] width 69 height 10
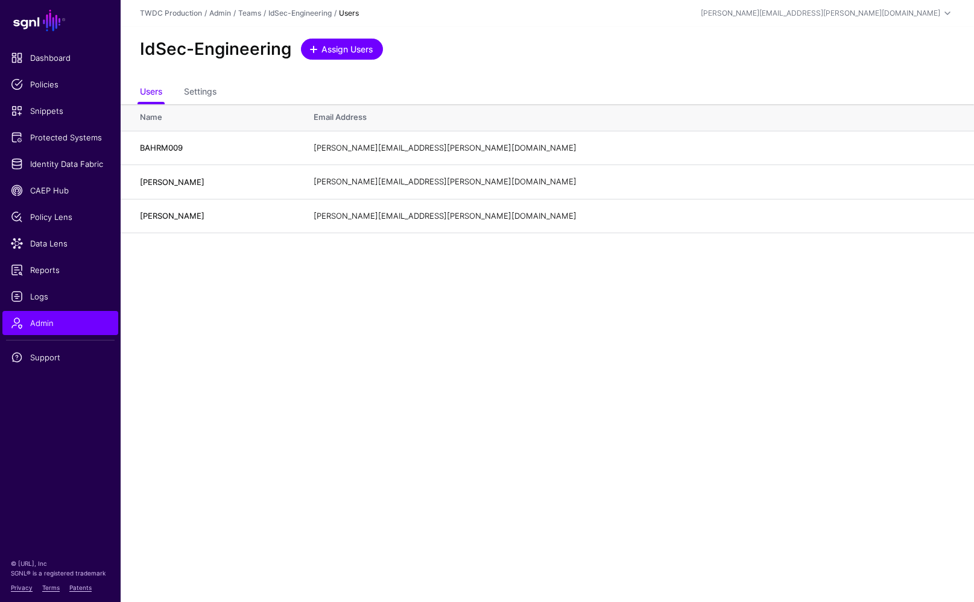
click at [349, 51] on span "Assign Users" at bounding box center [347, 49] width 54 height 13
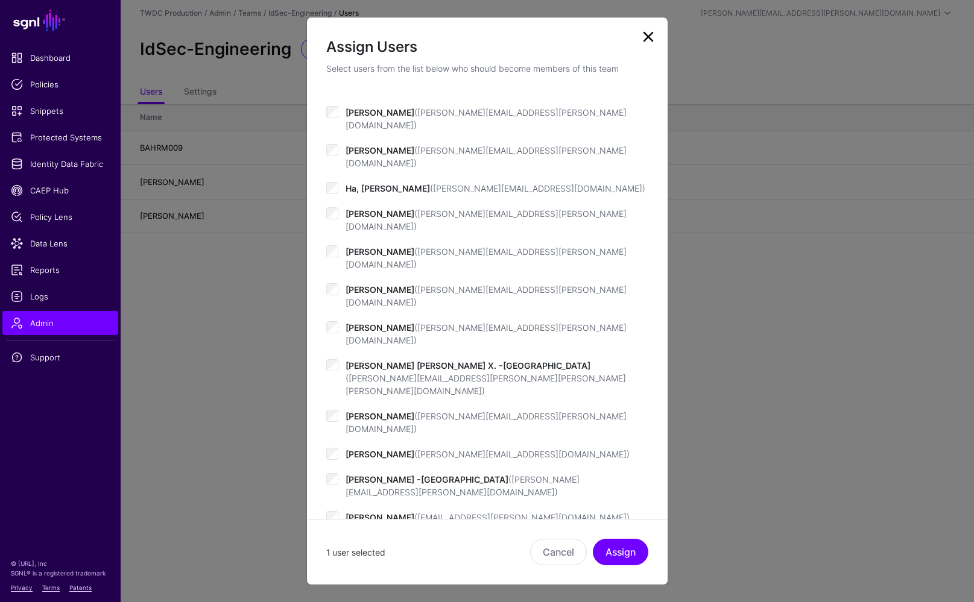
scroll to position [341, 0]
click at [622, 552] on button "Assign" at bounding box center [620, 552] width 55 height 27
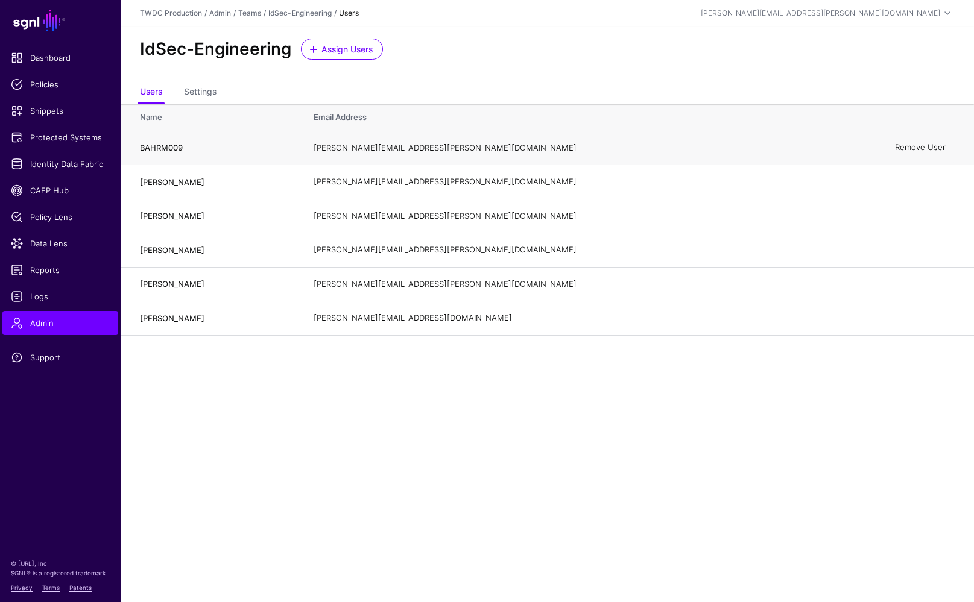
click at [872, 147] on link "Remove User" at bounding box center [920, 148] width 51 height 10
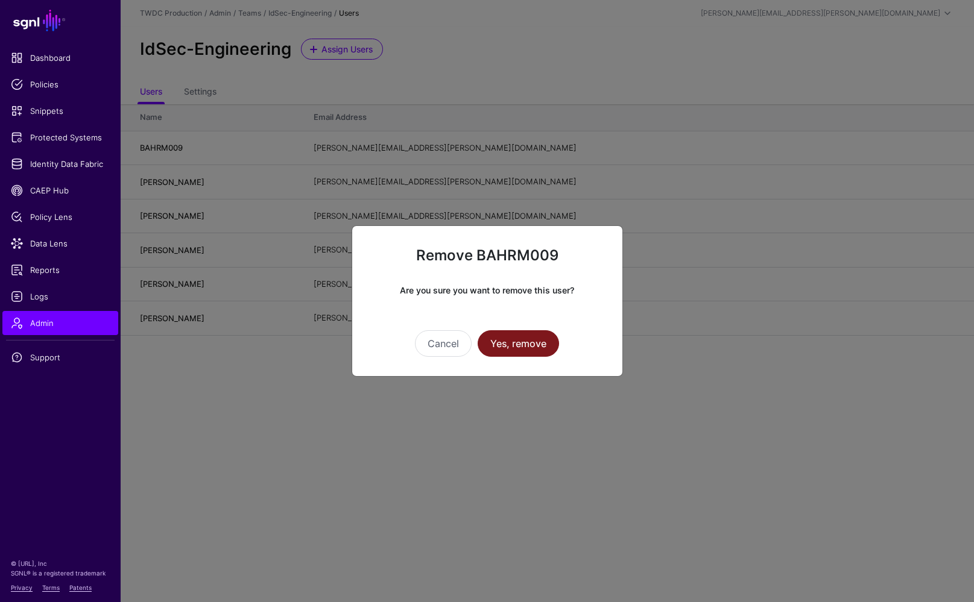
click at [542, 332] on button "Yes, remove" at bounding box center [518, 343] width 81 height 27
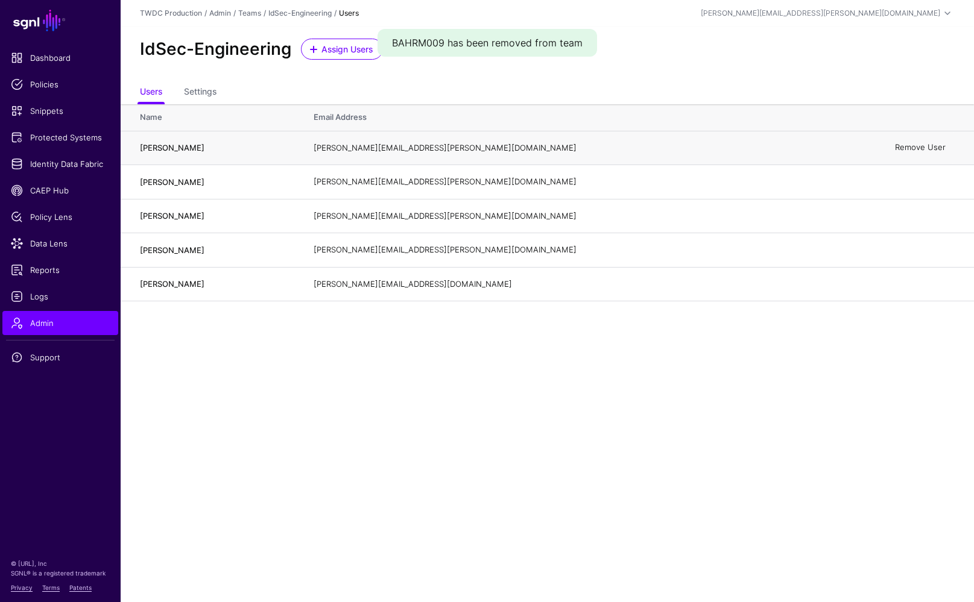
click at [872, 146] on link "Remove User" at bounding box center [920, 148] width 51 height 10
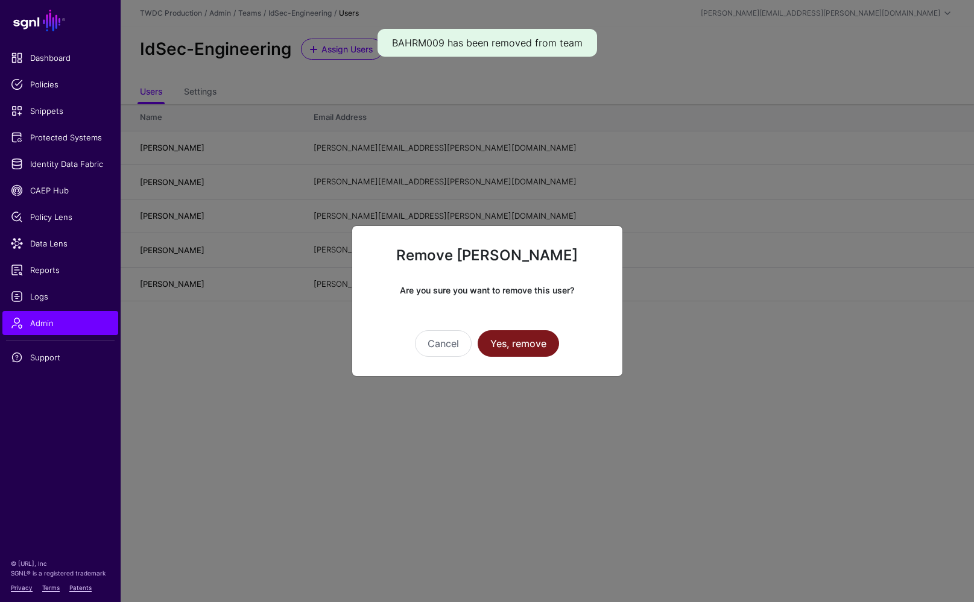
click at [513, 335] on button "Yes, remove" at bounding box center [518, 343] width 81 height 27
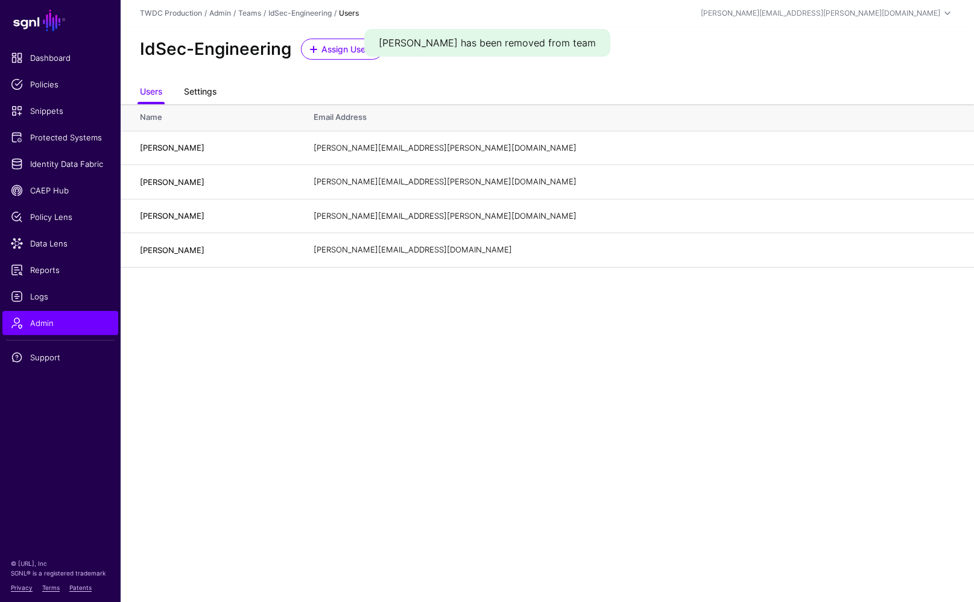
click at [207, 91] on link "Settings" at bounding box center [200, 92] width 33 height 23
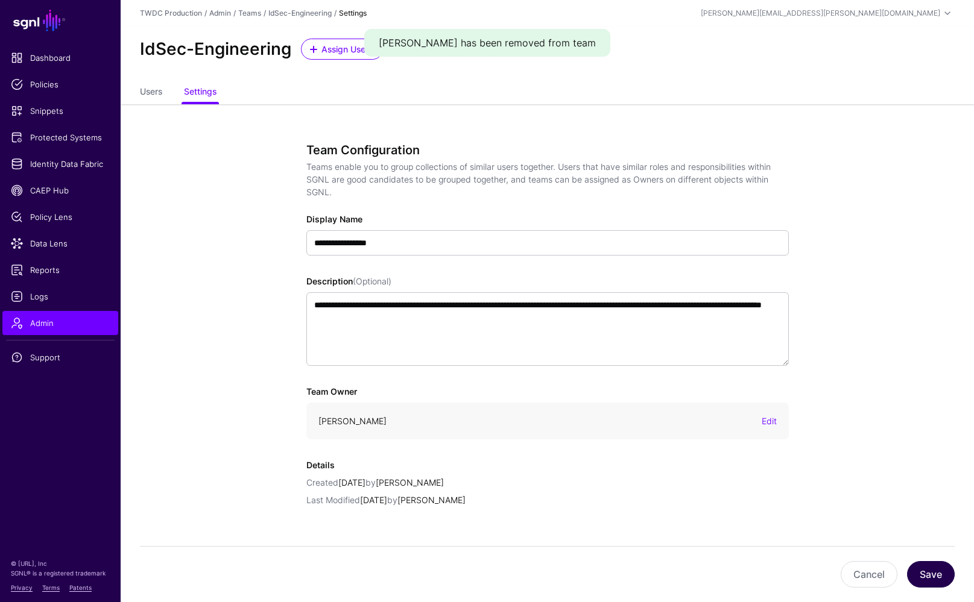
click at [872, 571] on button "Save" at bounding box center [931, 574] width 48 height 27
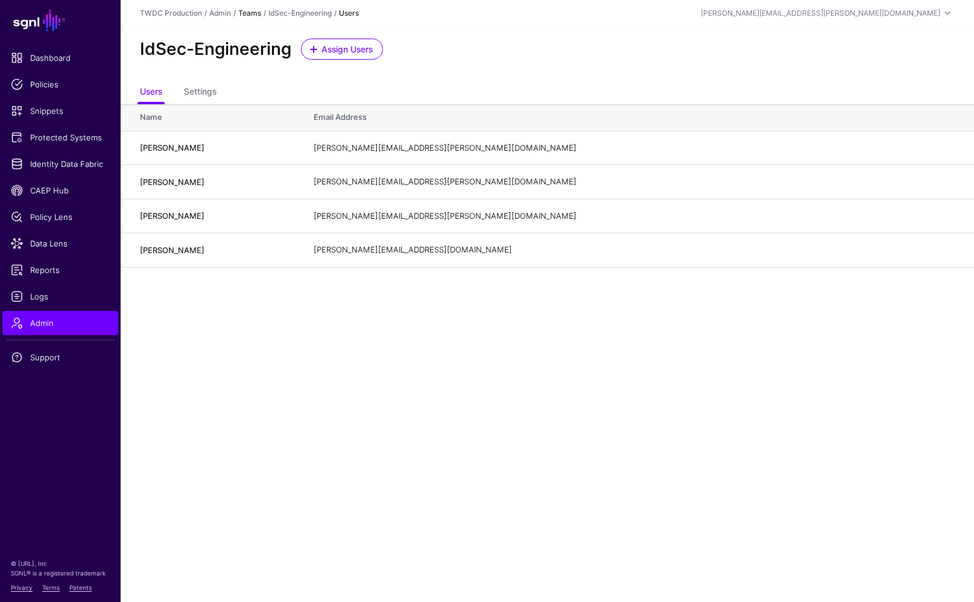
click at [250, 14] on link "Teams" at bounding box center [249, 12] width 23 height 9
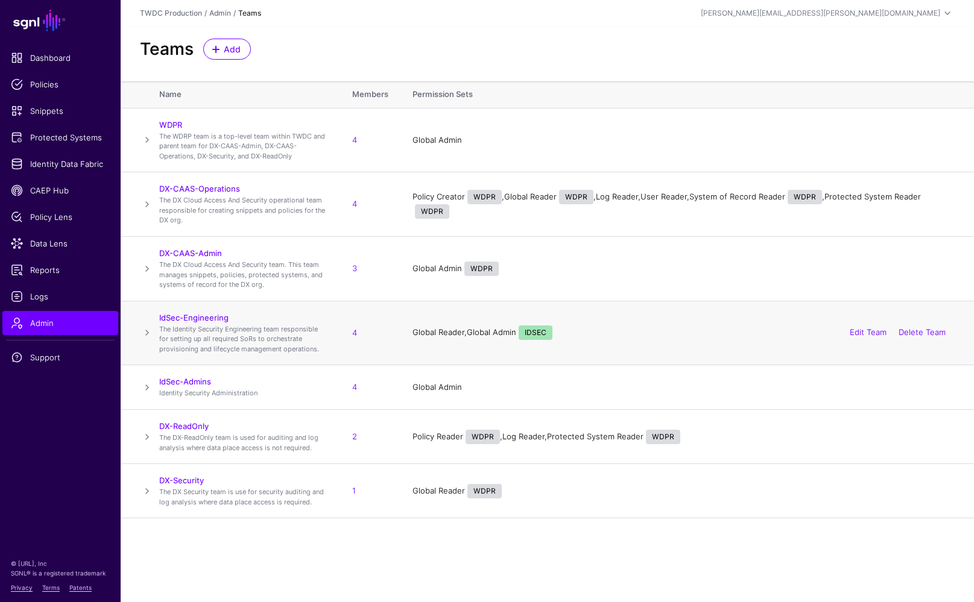
click at [148, 330] on span at bounding box center [147, 333] width 14 height 14
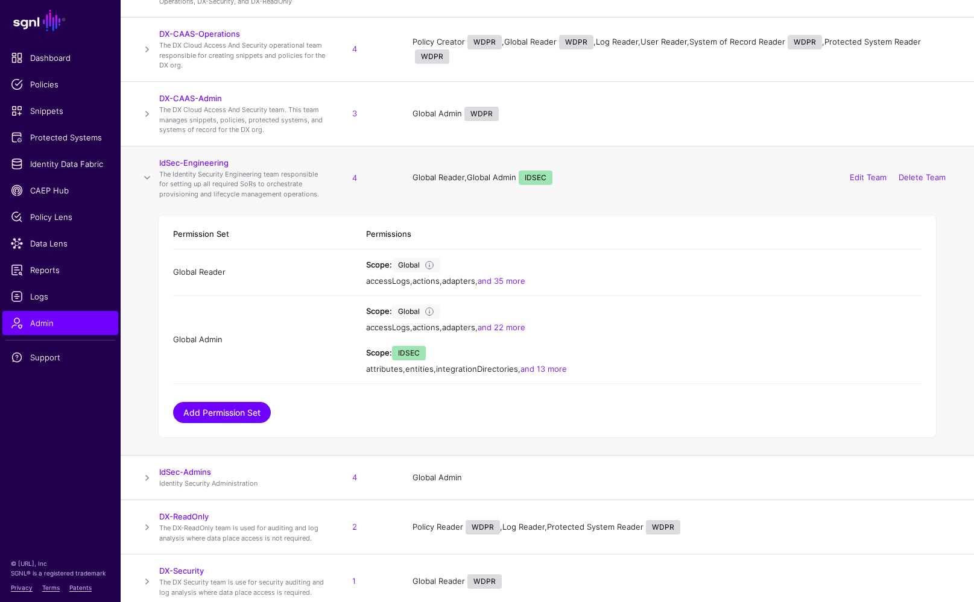
scroll to position [154, 0]
click at [245, 406] on link "Add Permission Set" at bounding box center [222, 413] width 98 height 21
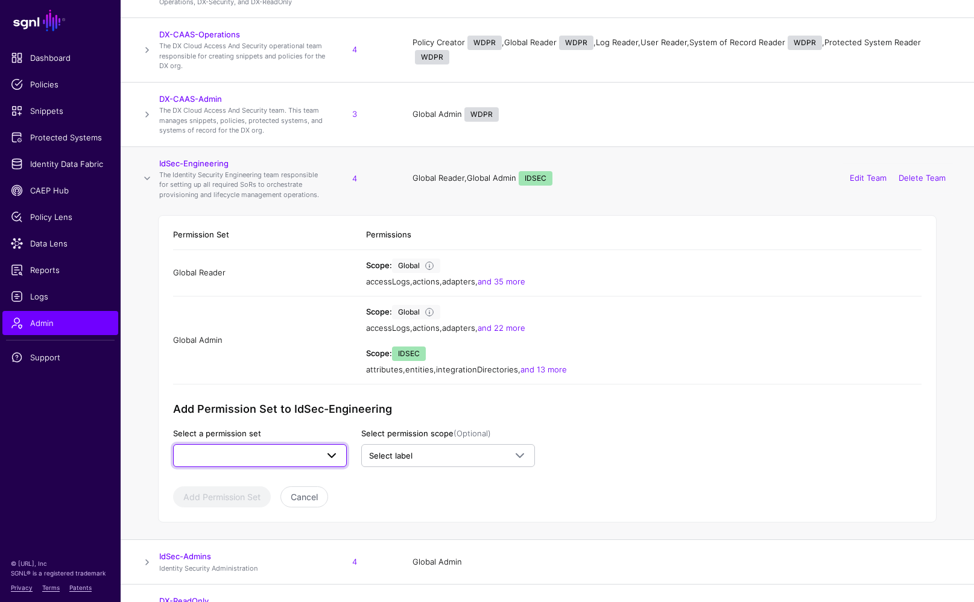
click at [332, 450] on span at bounding box center [331, 456] width 14 height 14
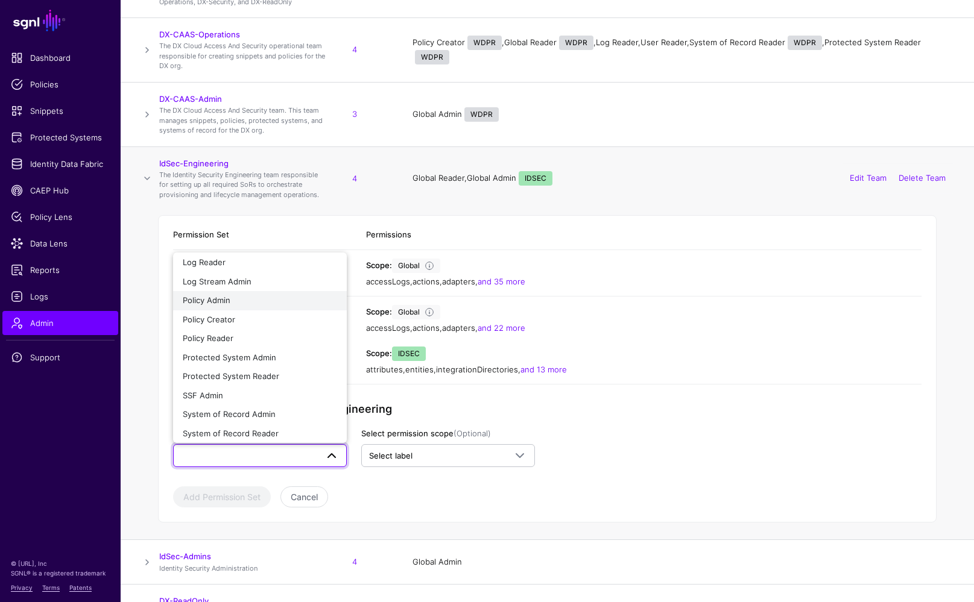
scroll to position [60, 0]
click at [614, 309] on div "Scope: Global accessLogs , actions , adapters , and 22 more" at bounding box center [643, 320] width 555 height 30
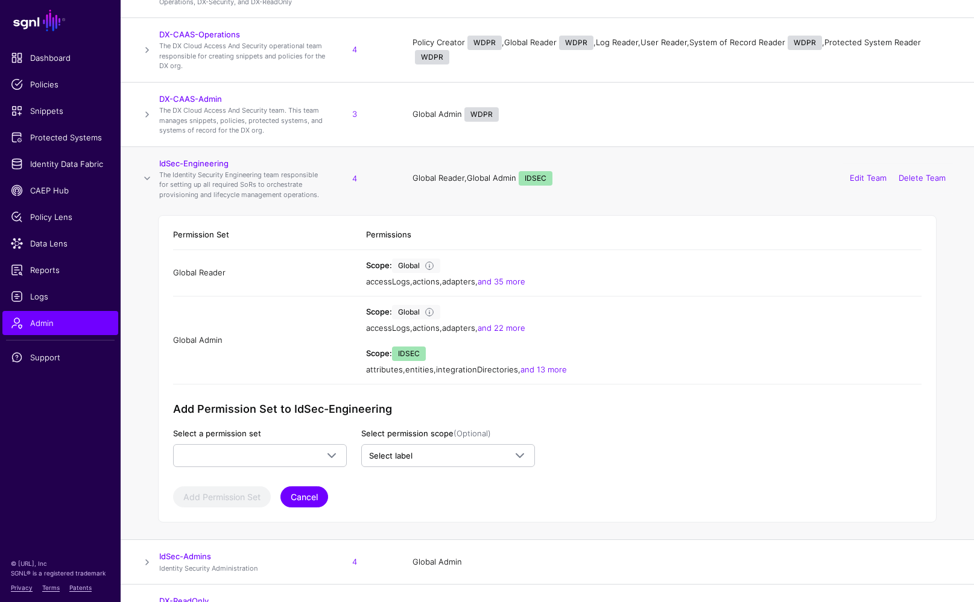
click at [311, 489] on button "Cancel" at bounding box center [304, 497] width 48 height 21
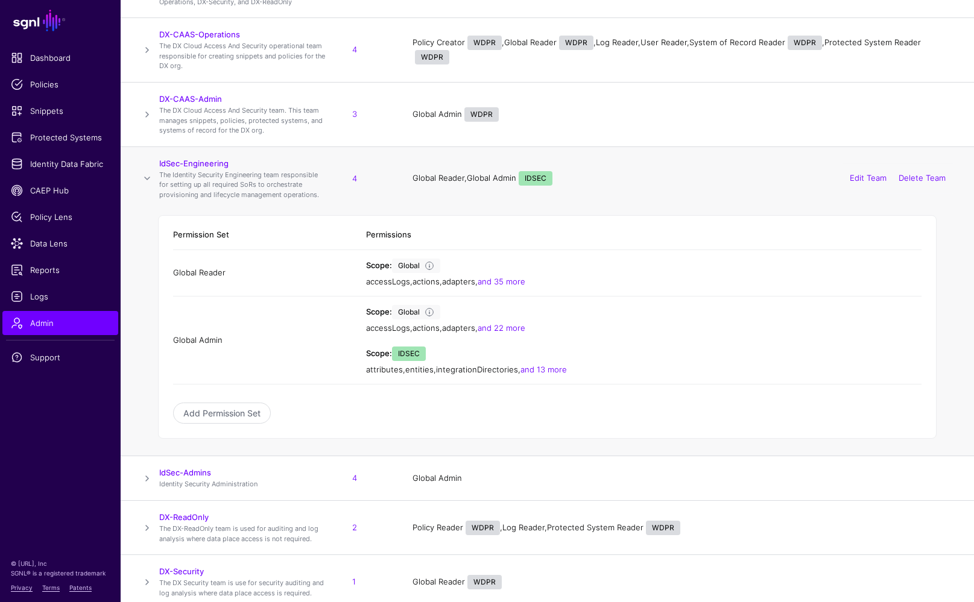
click at [146, 174] on span at bounding box center [147, 178] width 14 height 14
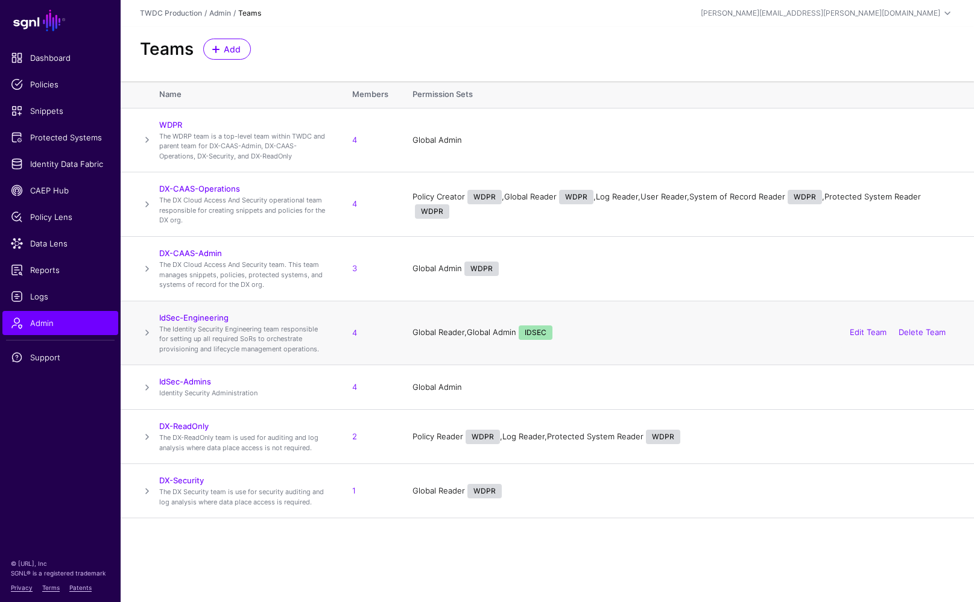
scroll to position [0, 0]
click at [37, 323] on span "Admin" at bounding box center [60, 323] width 99 height 12
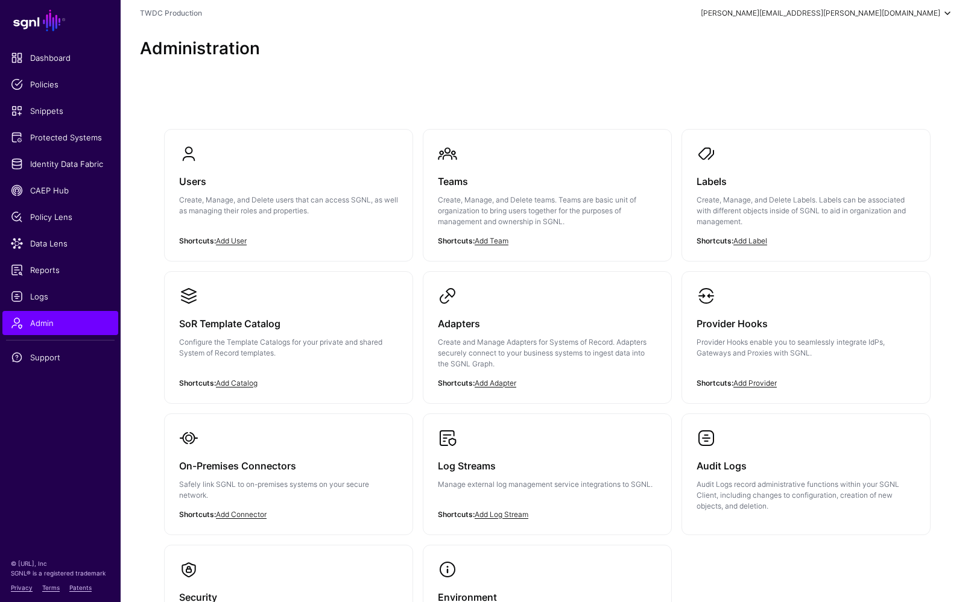
click at [872, 11] on div "[PERSON_NAME][EMAIL_ADDRESS][PERSON_NAME][DOMAIN_NAME]" at bounding box center [820, 13] width 239 height 11
click at [859, 104] on div "Log out" at bounding box center [858, 104] width 30 height 11
